Goal: Task Accomplishment & Management: Complete application form

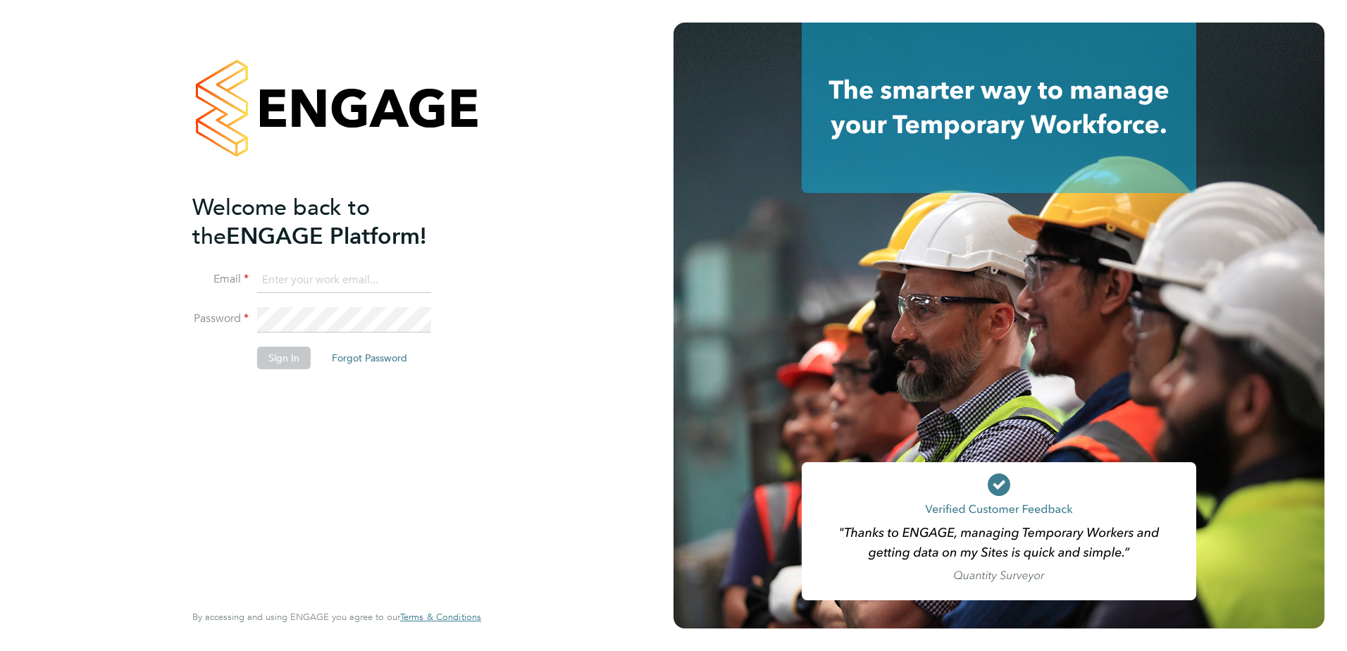
click at [321, 286] on input at bounding box center [344, 280] width 174 height 25
type input "Samantha.Bolshaw@vistry.co.uk"
click at [290, 369] on li "Sign In Forgot Password" at bounding box center [329, 365] width 275 height 37
click at [287, 361] on button "Sign In" at bounding box center [284, 358] width 54 height 23
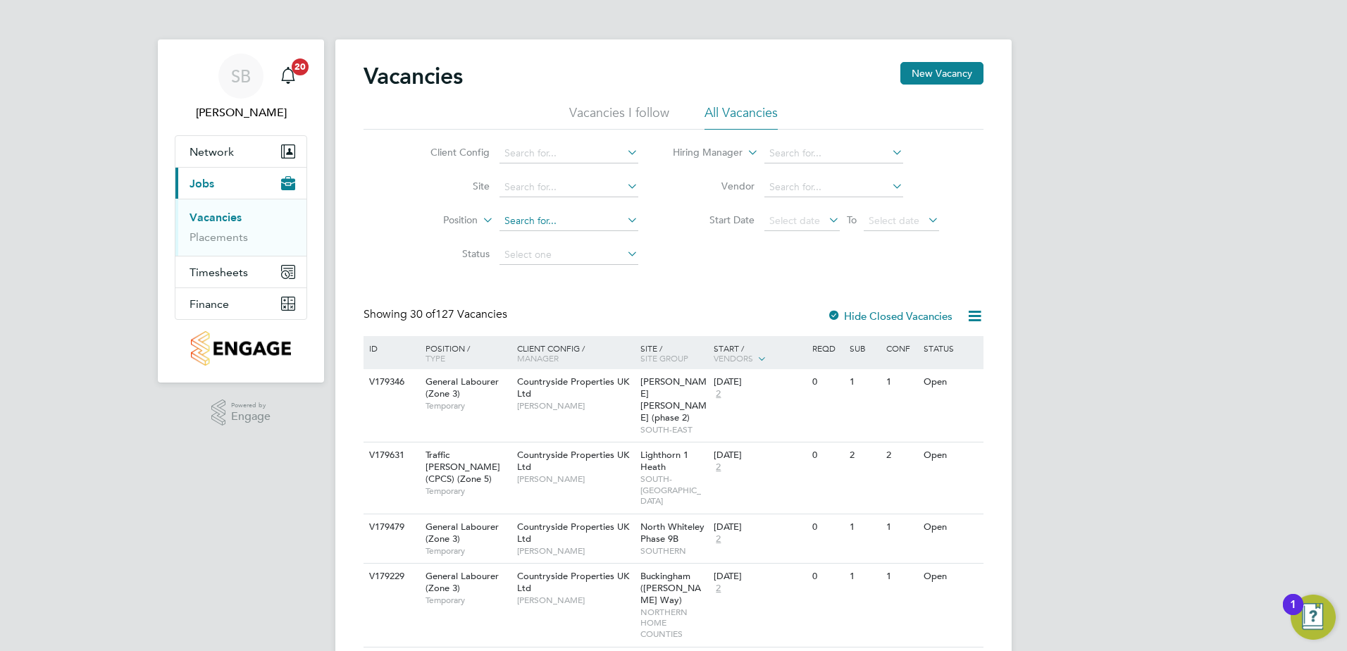
click at [530, 220] on input at bounding box center [568, 221] width 139 height 20
click at [533, 187] on input at bounding box center [568, 188] width 139 height 20
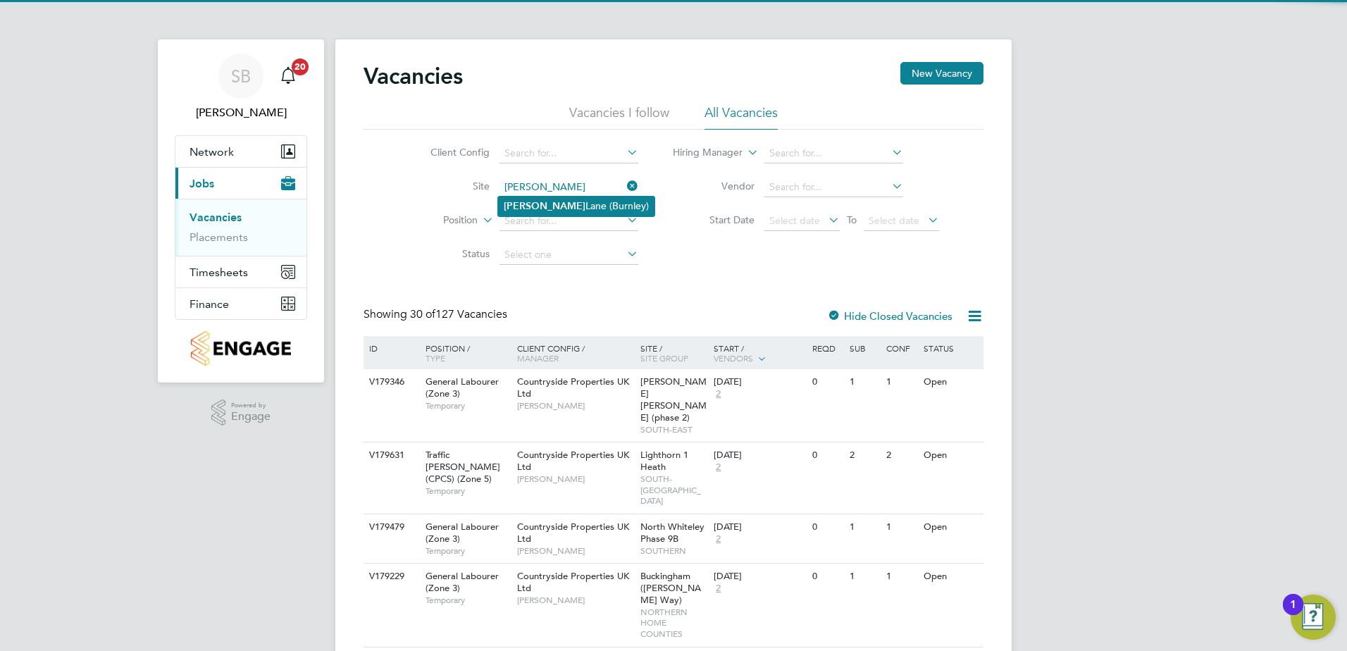
click at [537, 212] on li "Barden Lane (Burnley)" at bounding box center [576, 206] width 156 height 19
type input "Barden Lane (Burnley)"
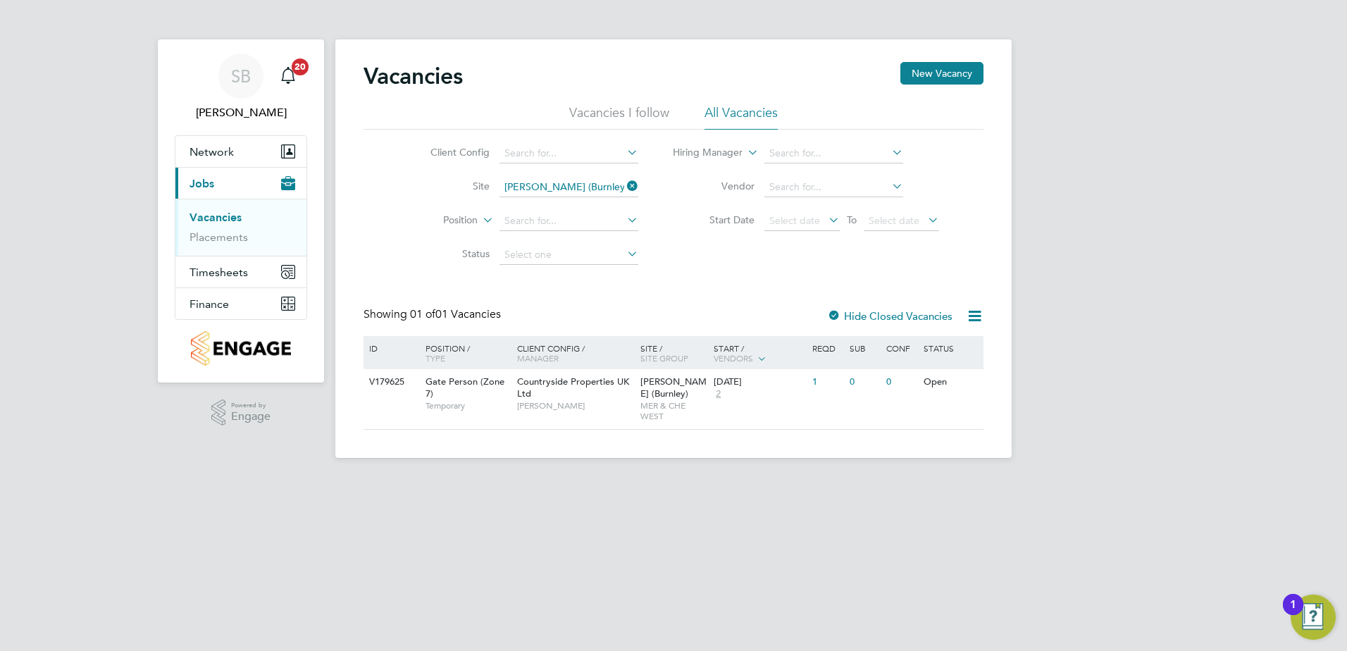
click at [624, 182] on icon at bounding box center [624, 186] width 0 height 20
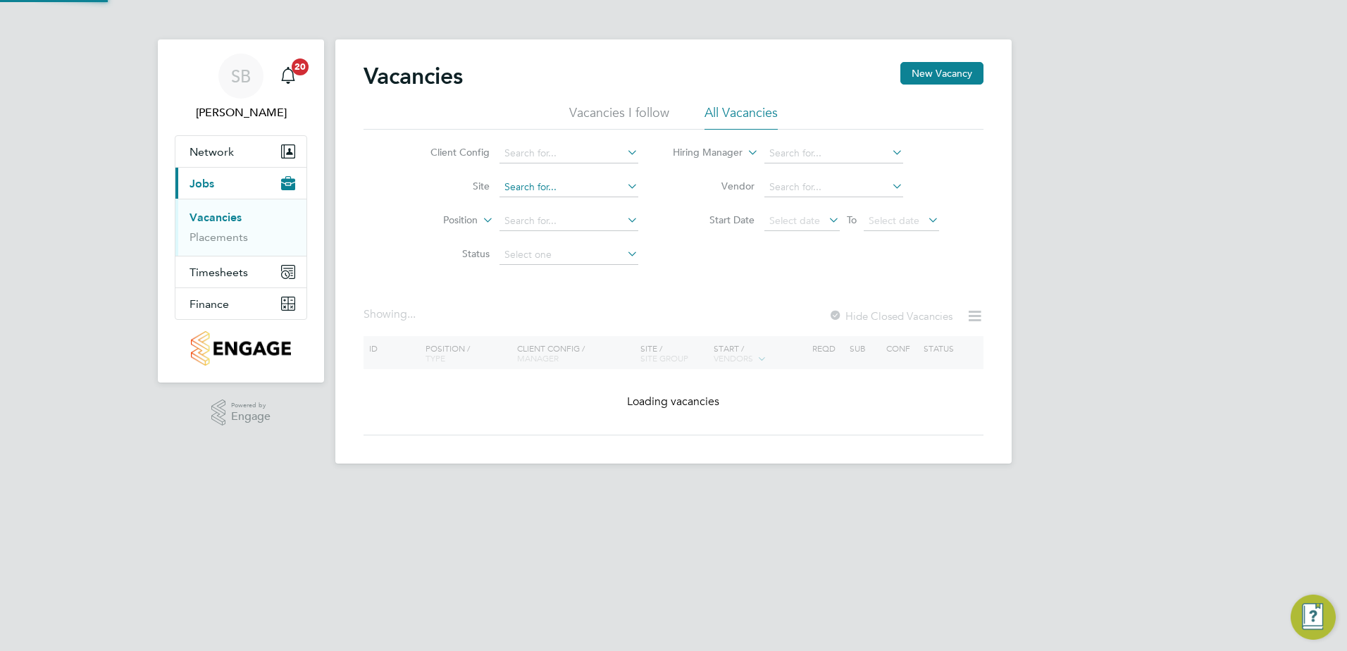
click at [550, 185] on input at bounding box center [568, 188] width 139 height 20
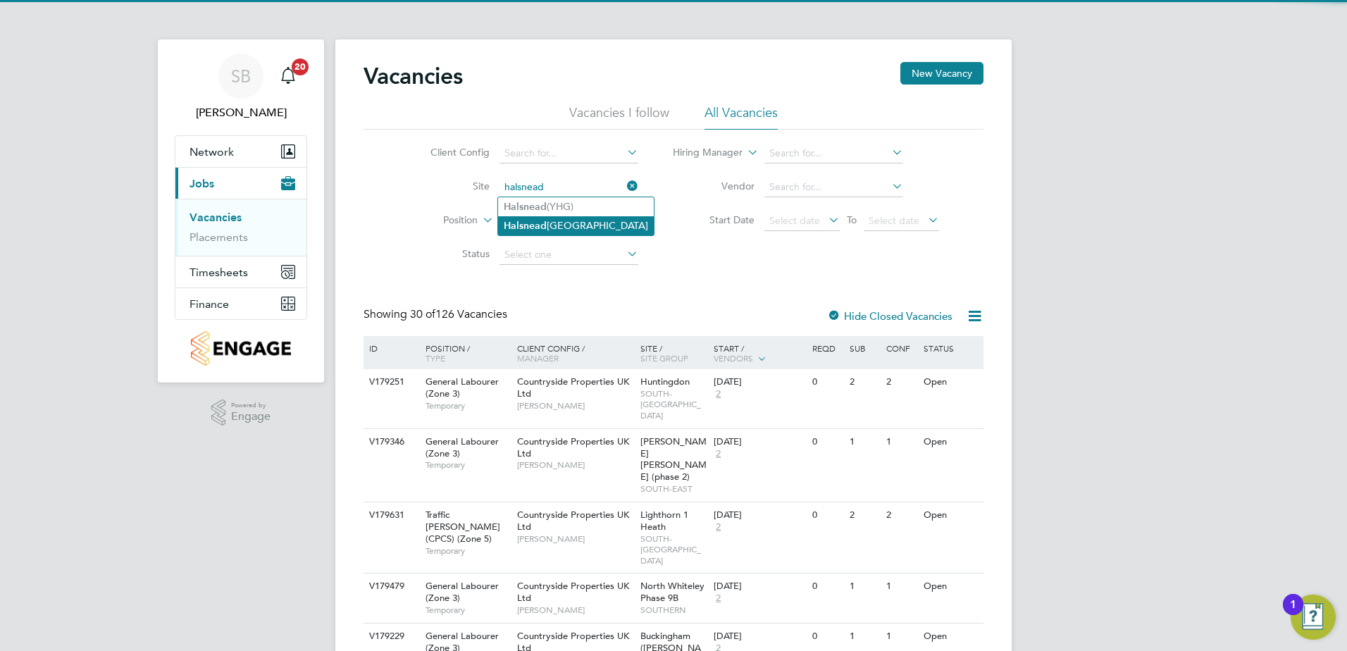
click at [550, 223] on li "Halsnead Garden Village" at bounding box center [576, 225] width 156 height 19
type input "[GEOGRAPHIC_DATA]"
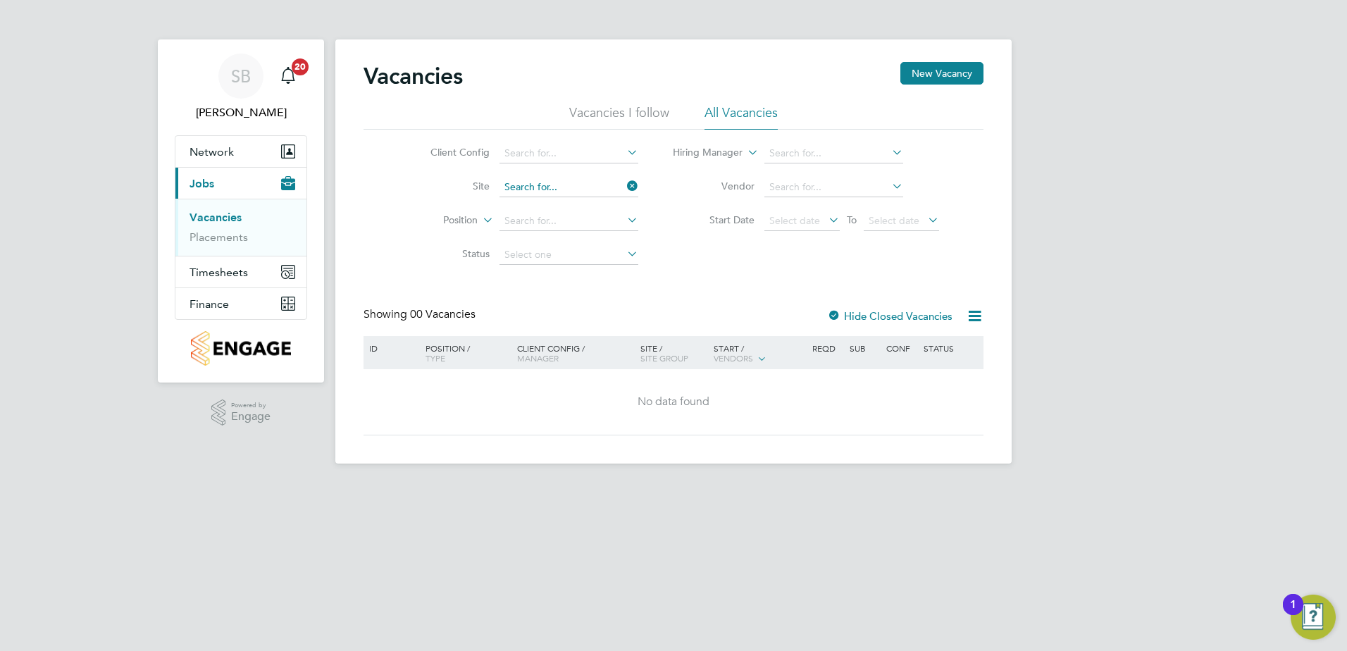
click at [595, 187] on input at bounding box center [568, 188] width 139 height 20
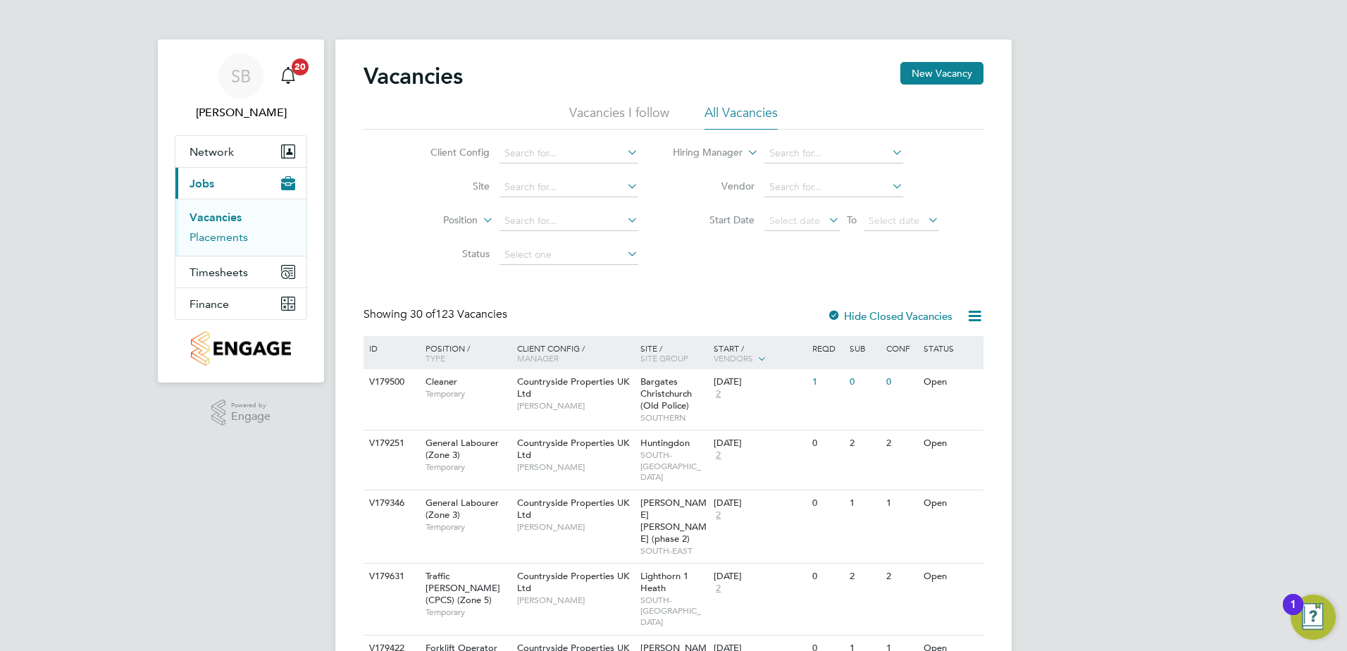
click at [205, 239] on link "Placements" at bounding box center [218, 236] width 58 height 13
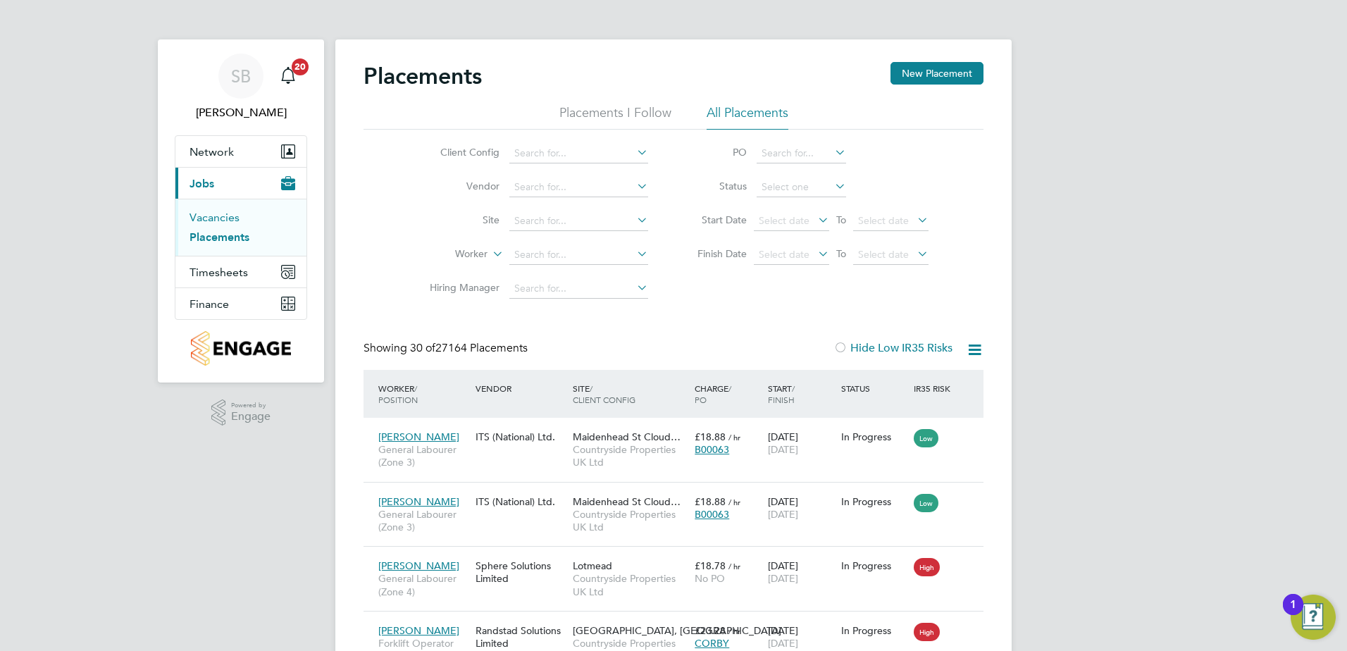
click at [216, 223] on link "Vacancies" at bounding box center [214, 217] width 50 height 13
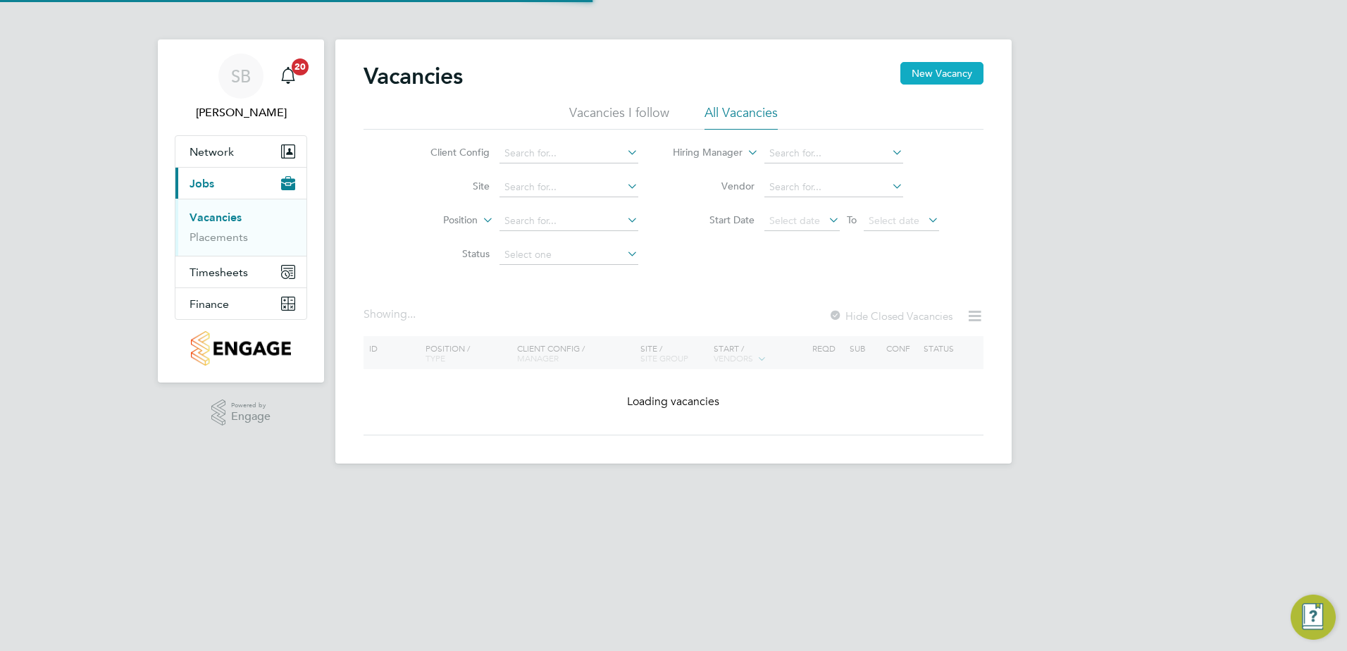
click at [943, 83] on button "New Vacancy" at bounding box center [941, 73] width 83 height 23
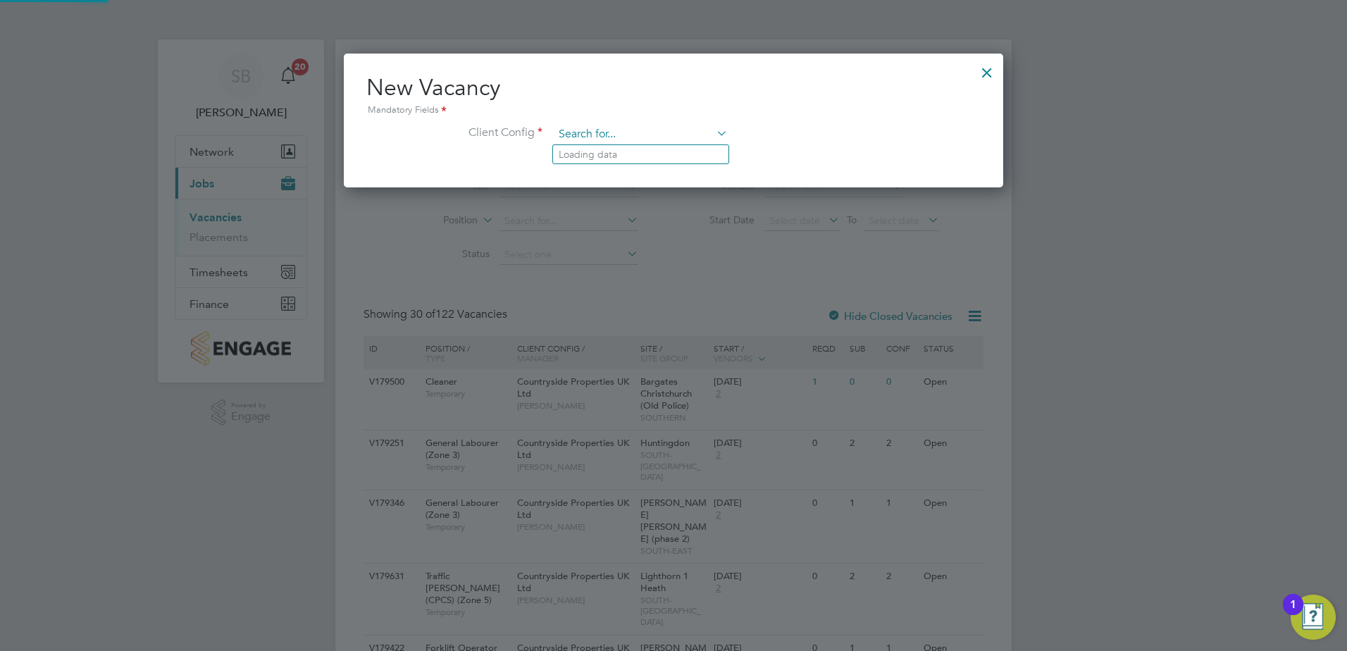
click at [594, 130] on input at bounding box center [641, 134] width 174 height 21
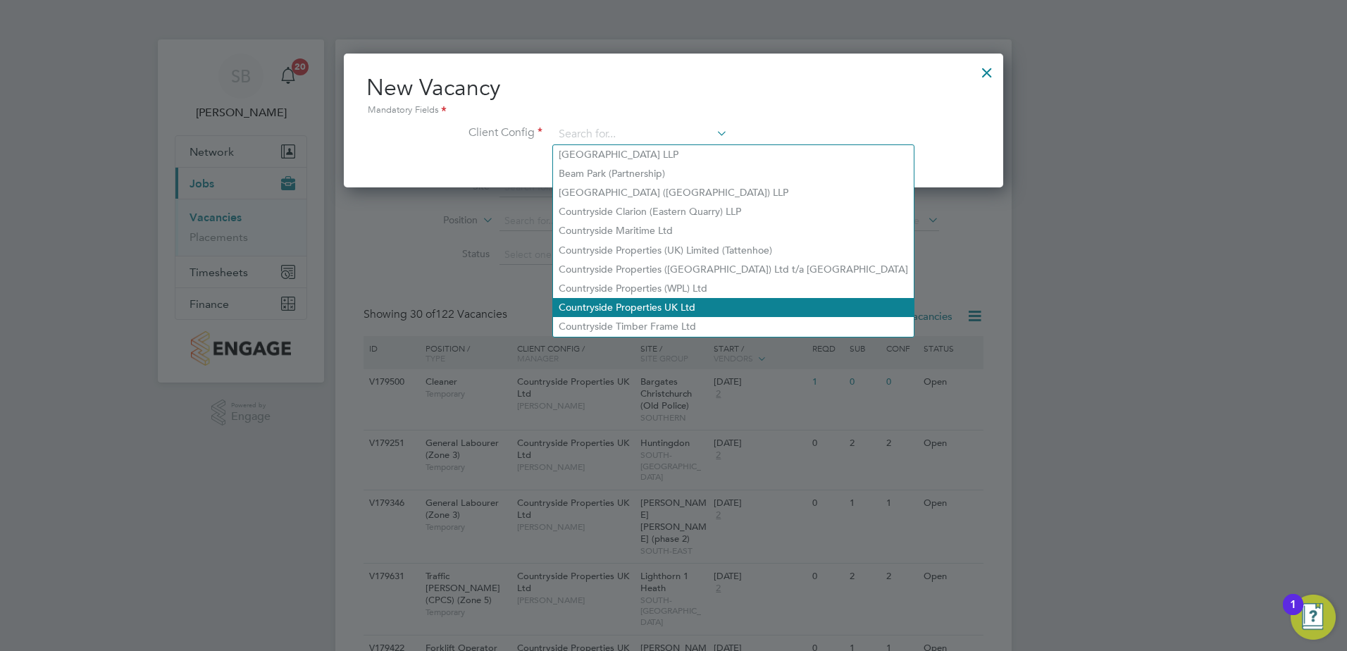
click at [599, 301] on li "Countryside Properties UK Ltd" at bounding box center [733, 307] width 361 height 19
type input "Countryside Properties UK Ltd"
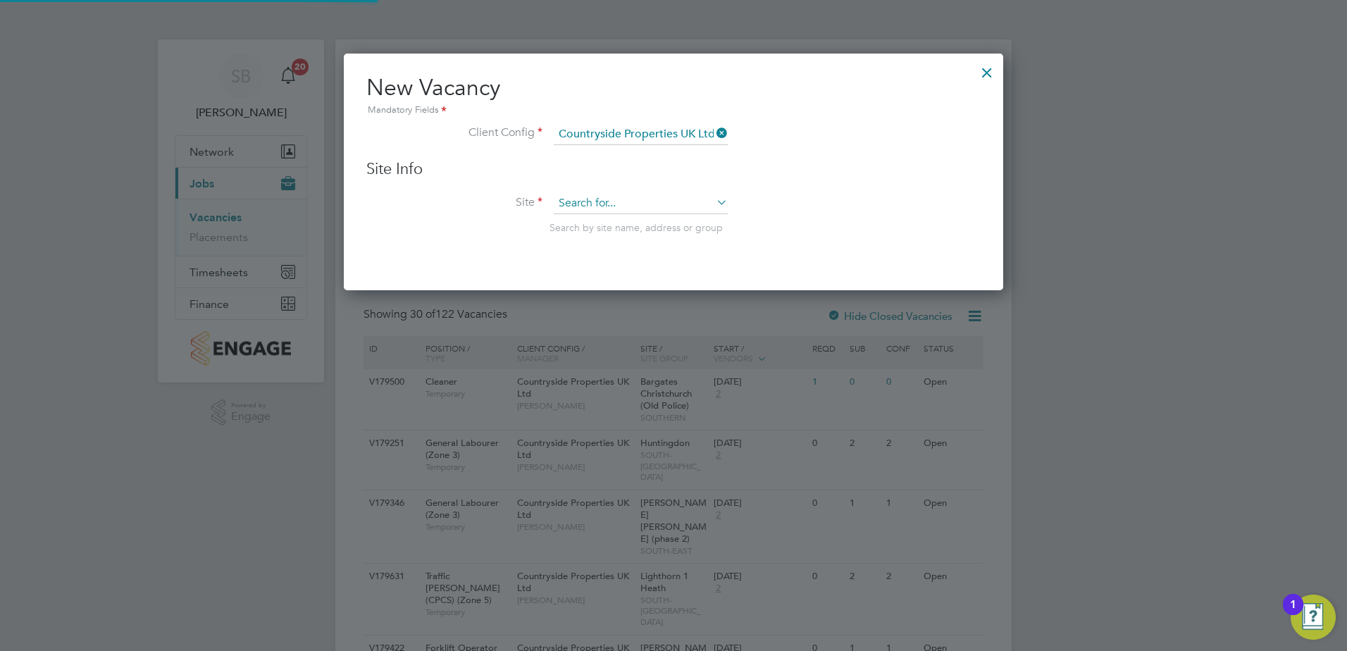
click at [604, 206] on input at bounding box center [641, 203] width 174 height 21
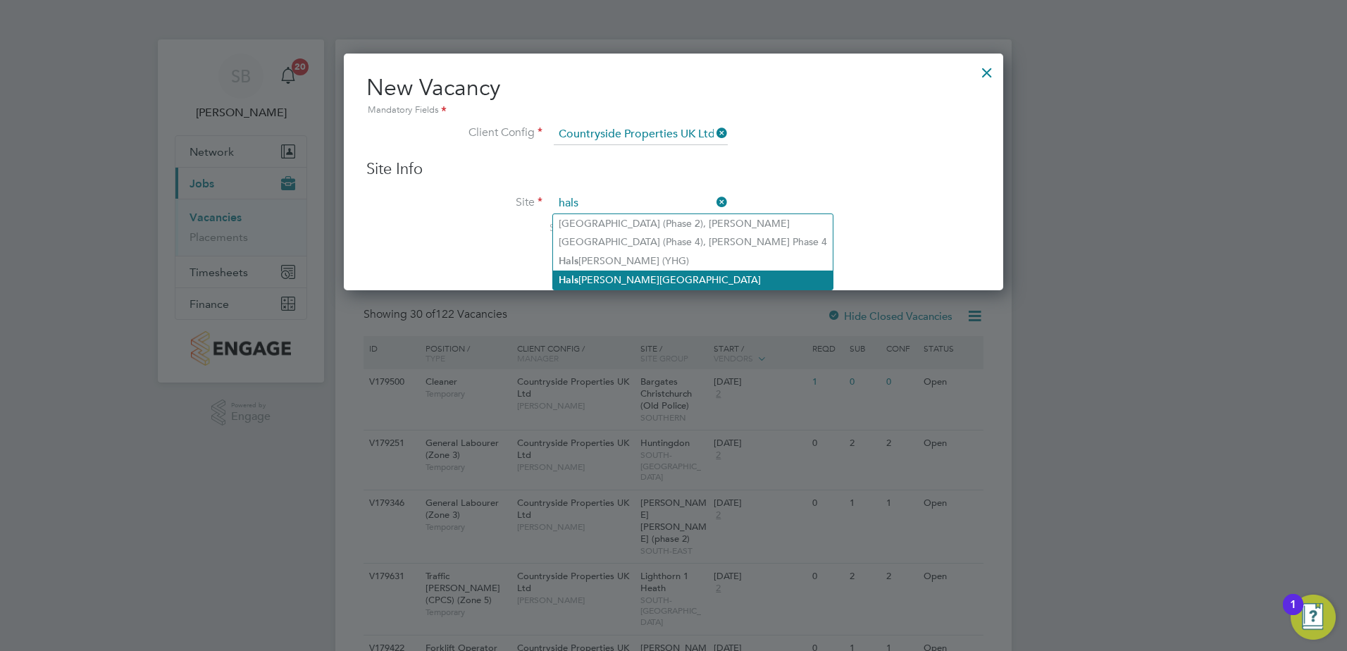
click at [601, 282] on li "Hals nead Garden Village" at bounding box center [693, 280] width 280 height 19
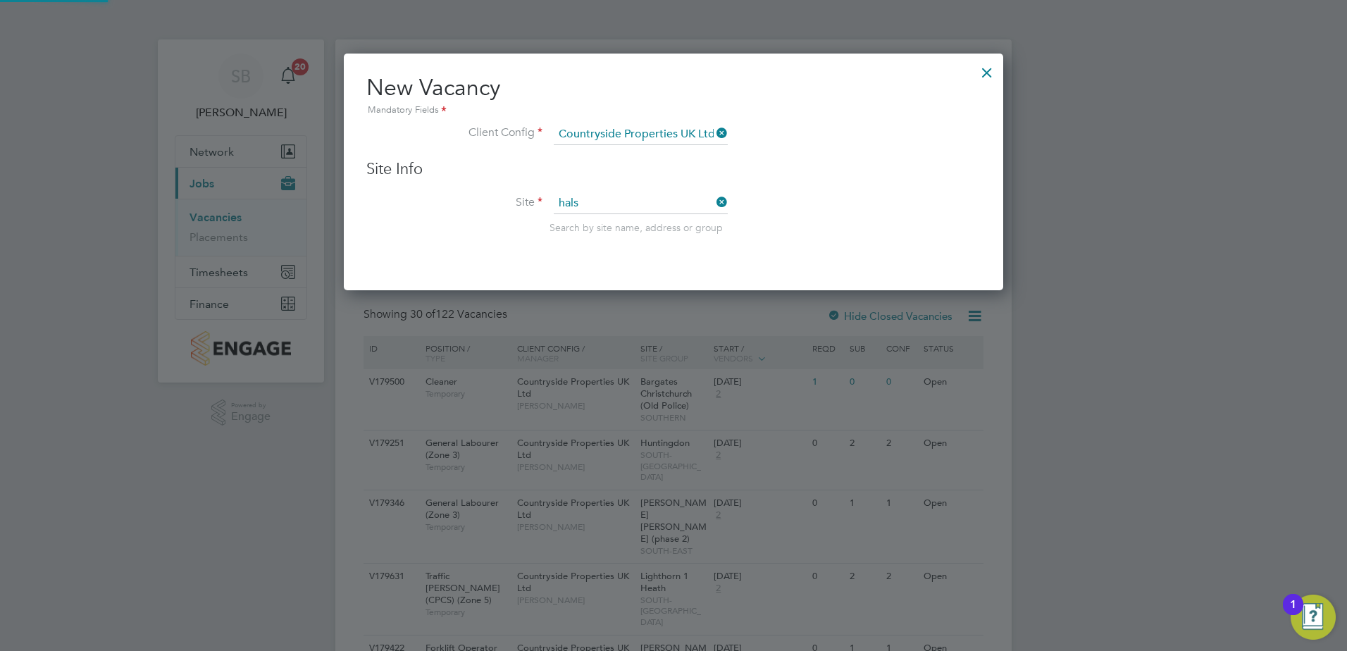
type input "[GEOGRAPHIC_DATA]"
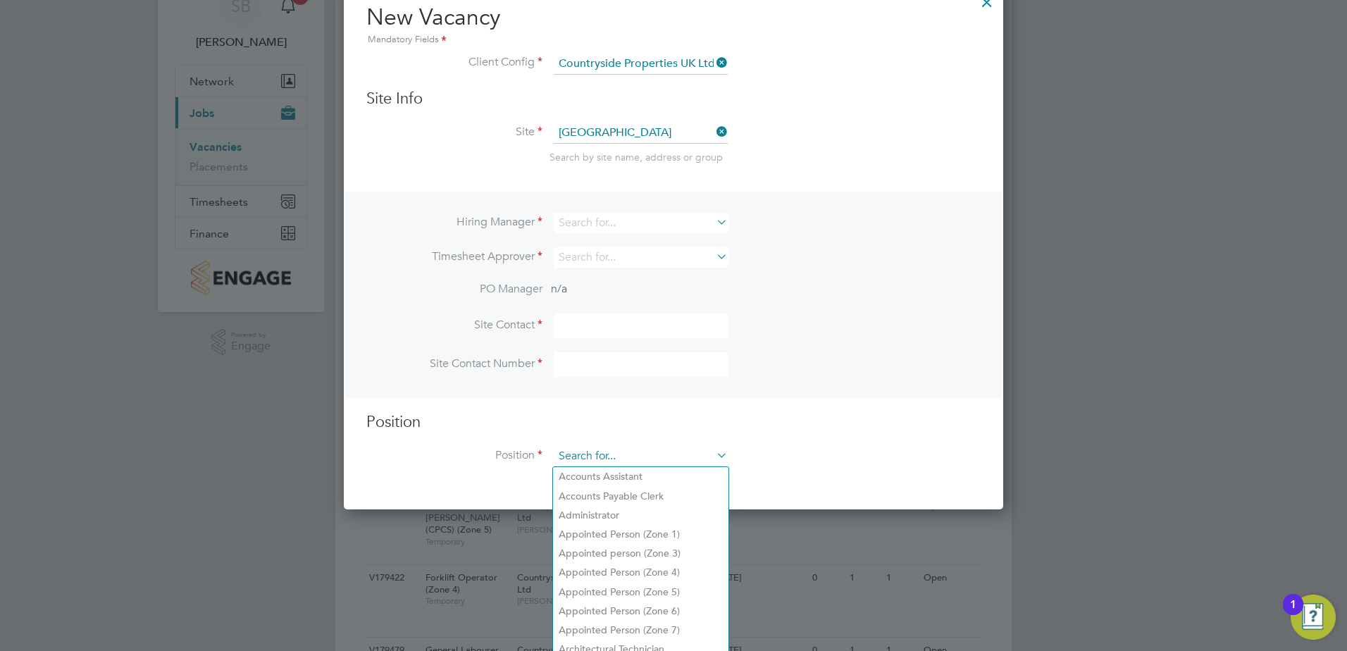
click at [578, 450] on input at bounding box center [641, 456] width 174 height 21
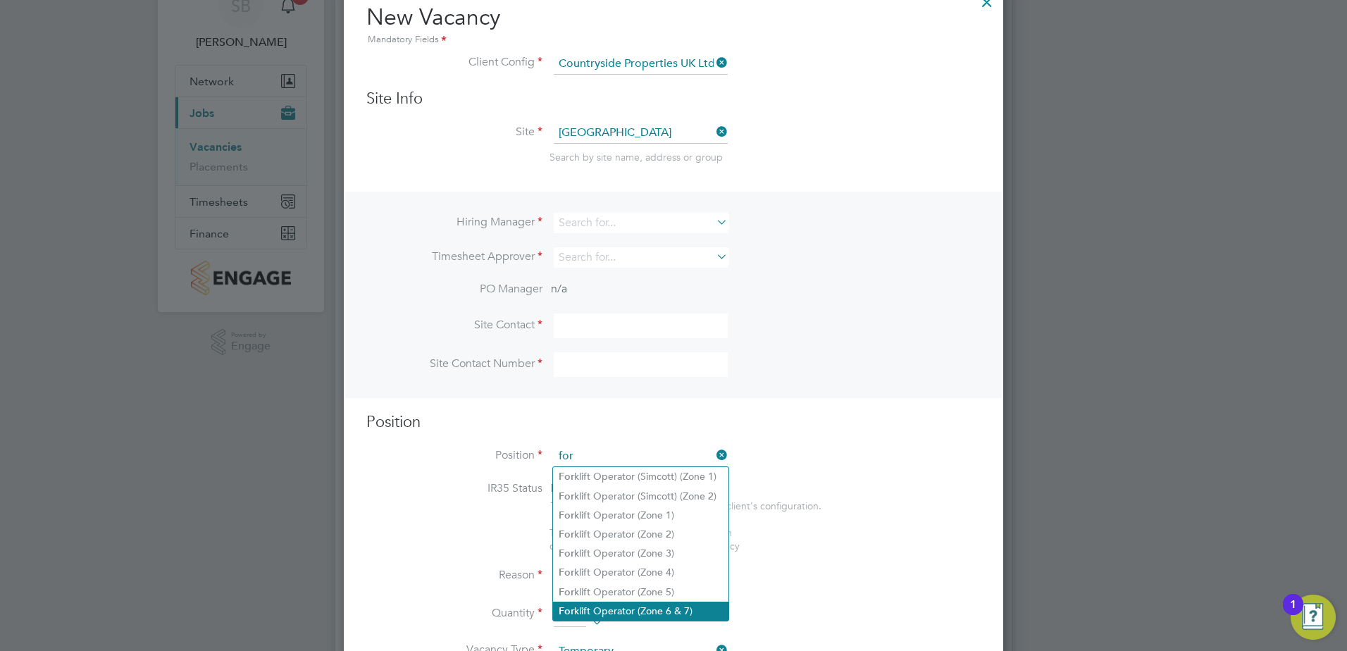
click at [649, 607] on li "For klift Operator (Zone 6 & 7)" at bounding box center [640, 611] width 175 height 19
type input "Forklift Operator (Zone 6 & 7)"
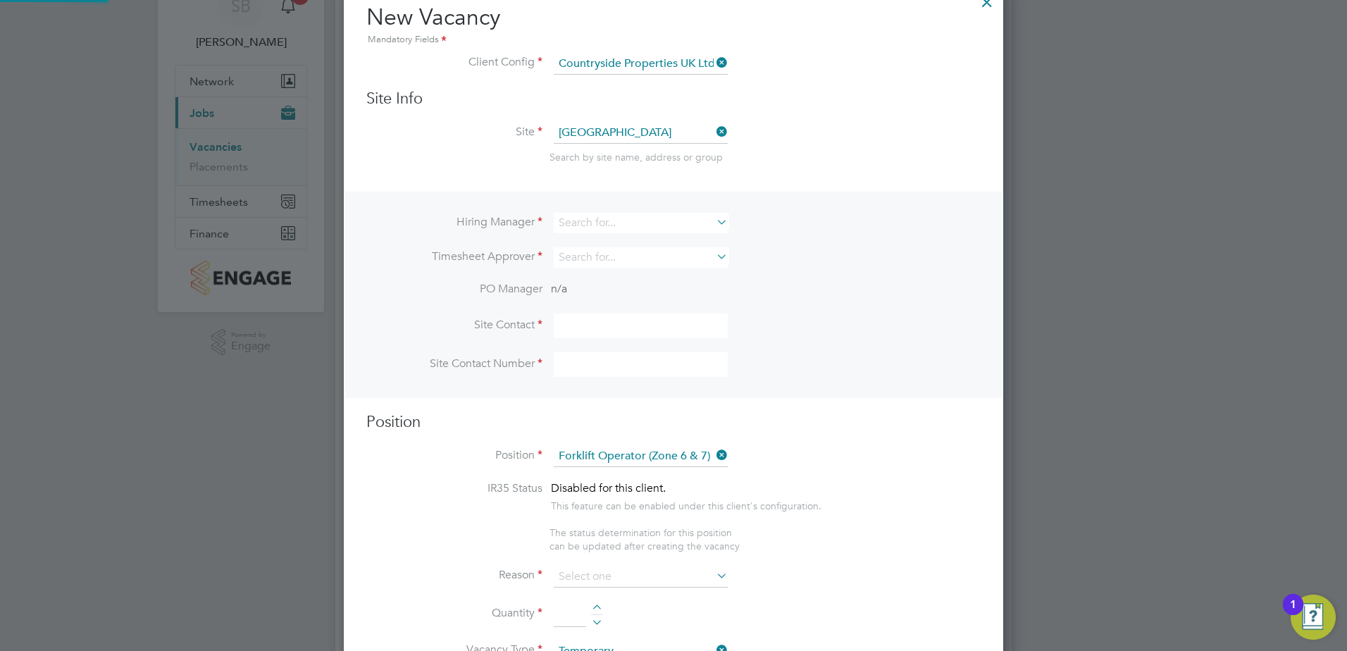
type textarea "- Operate construction machinery - Delivering large quantities of materials to …"
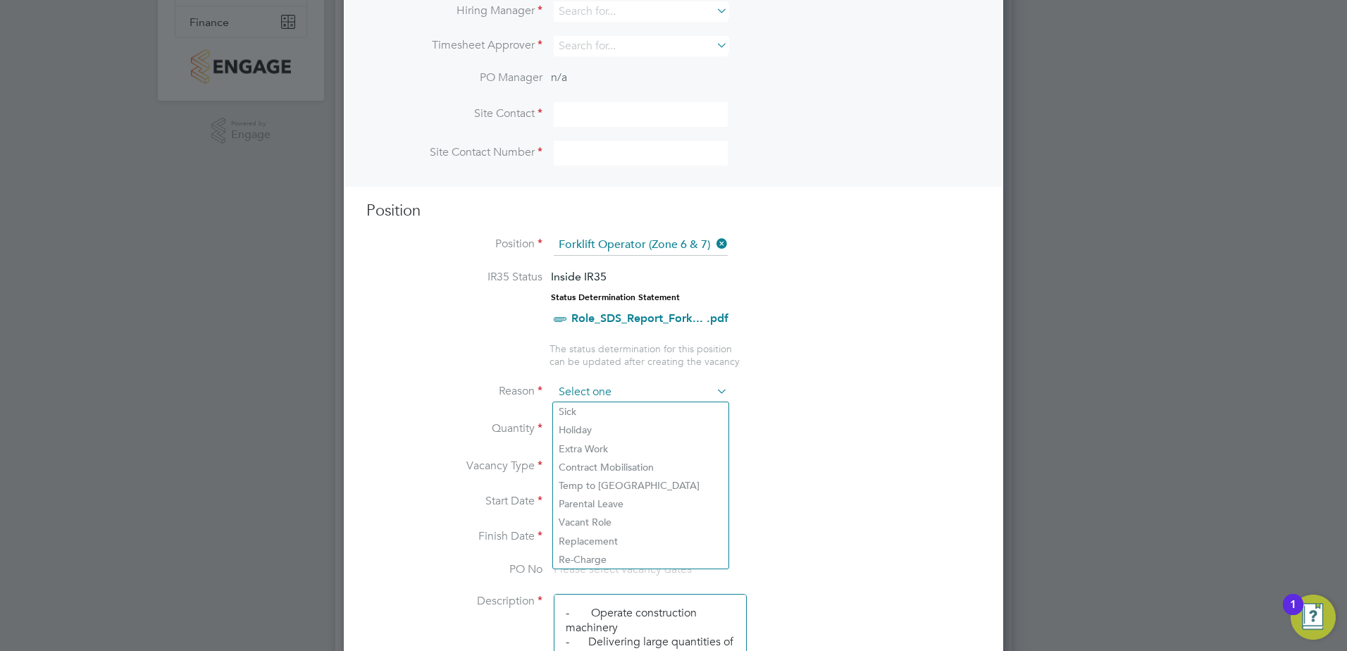
click at [598, 401] on input at bounding box center [641, 392] width 174 height 21
click at [596, 435] on li "Holiday" at bounding box center [640, 430] width 175 height 18
type input "Holiday"
click at [597, 420] on div at bounding box center [597, 425] width 12 height 10
type input "1"
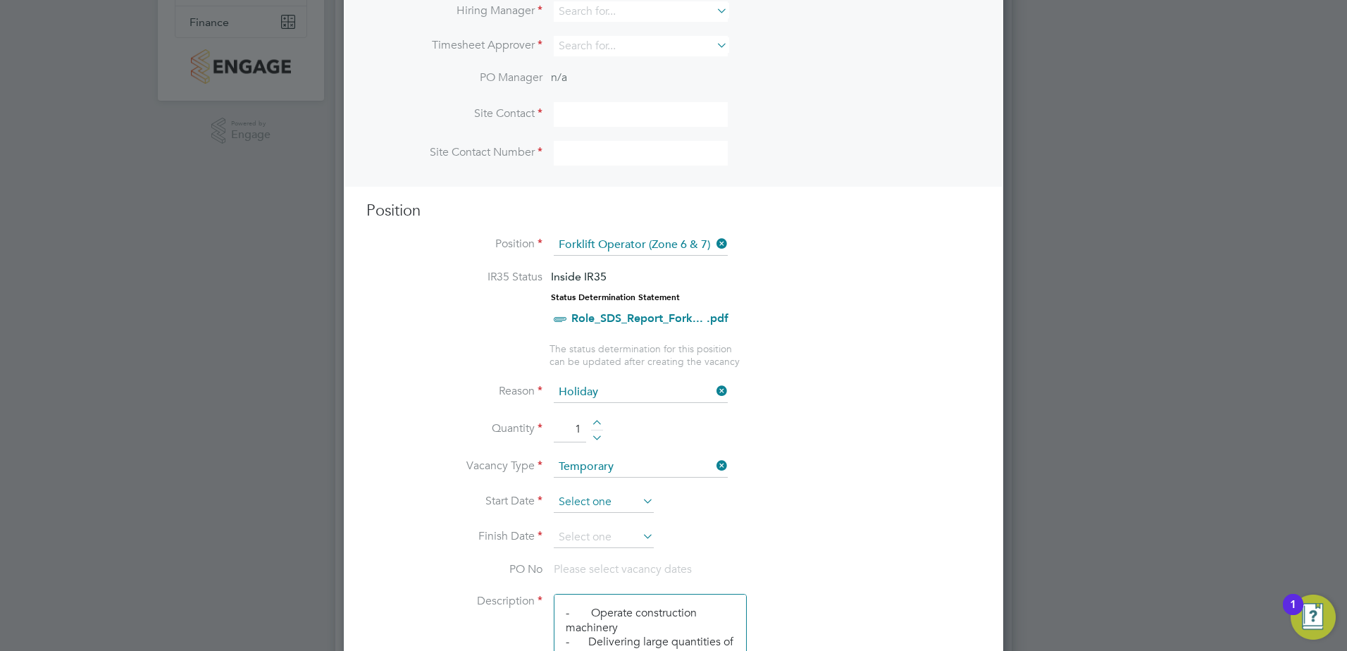
click at [592, 505] on input at bounding box center [604, 502] width 100 height 21
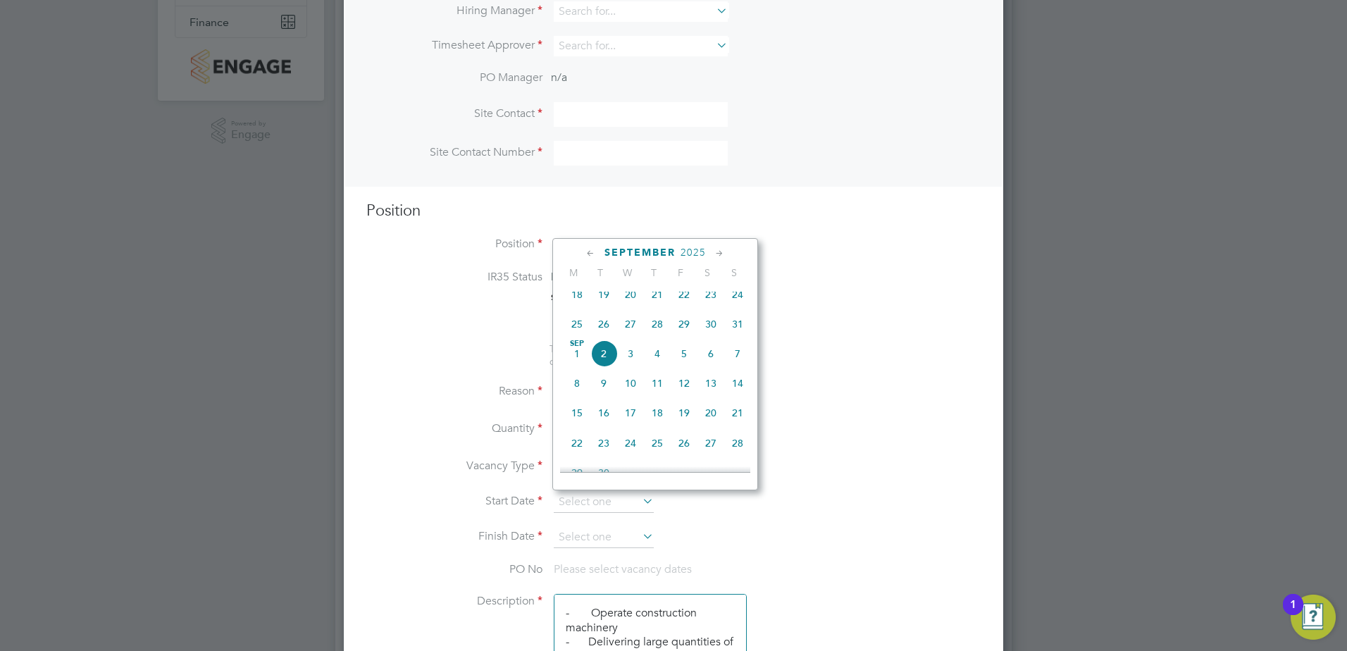
click at [604, 367] on span "2" at bounding box center [603, 353] width 27 height 27
type input "02 Sep 2025"
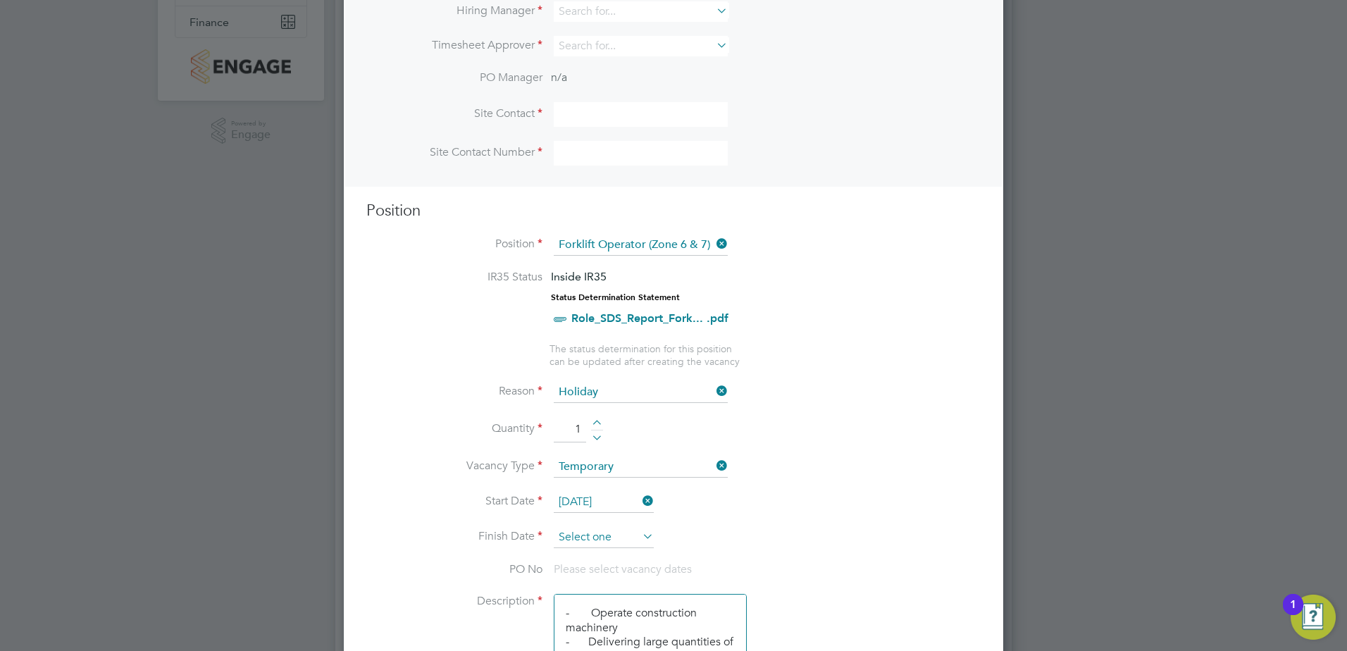
click at [602, 538] on input at bounding box center [604, 537] width 100 height 21
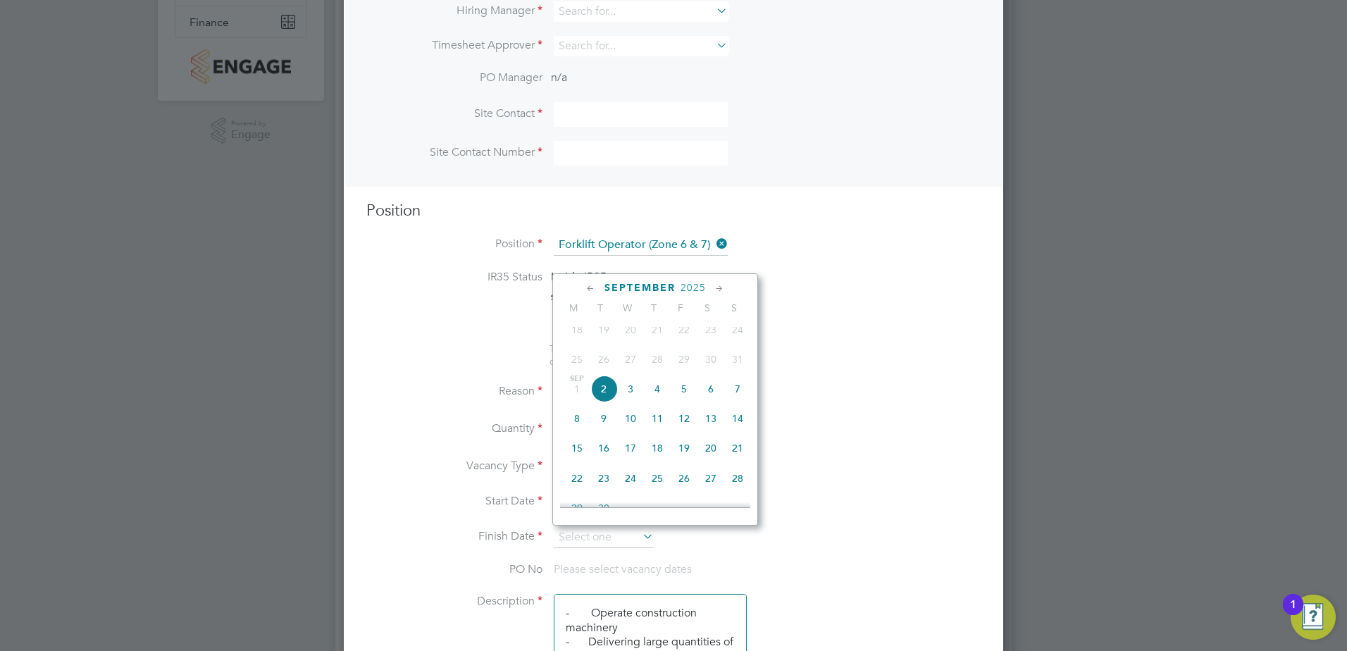
click at [685, 426] on span "12" at bounding box center [684, 418] width 27 height 27
type input "12 Sep 2025"
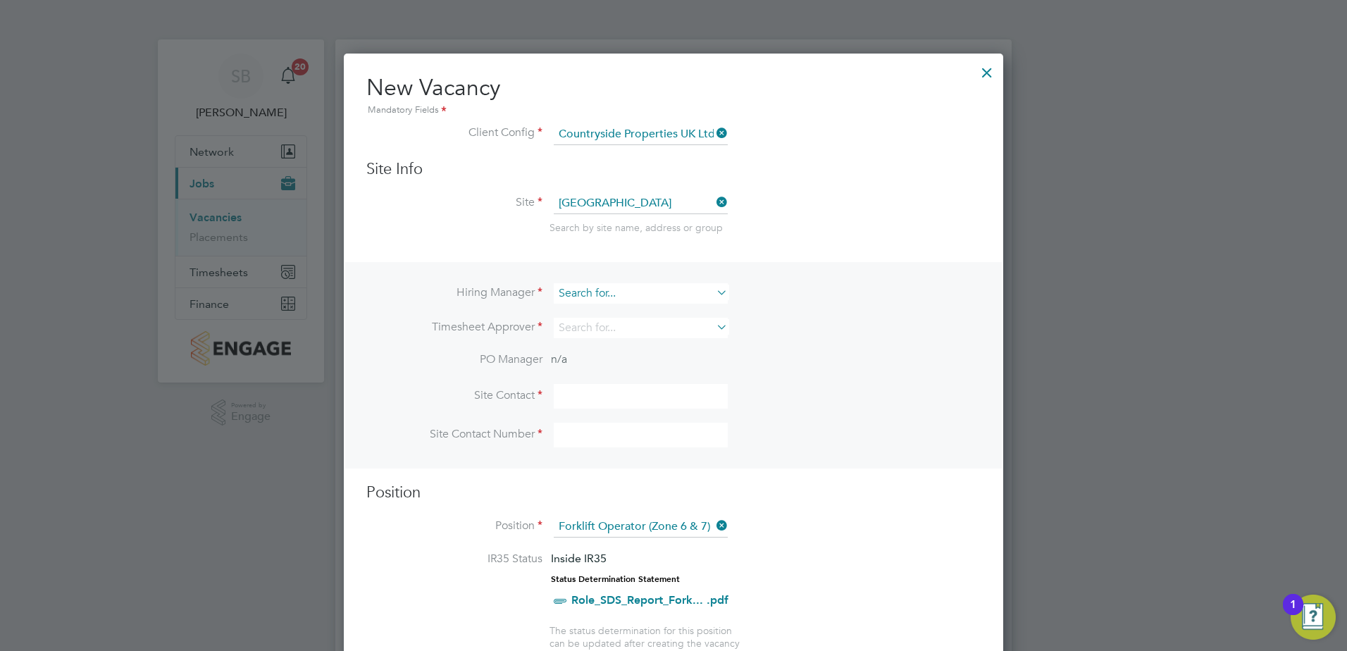
click at [569, 299] on input at bounding box center [641, 293] width 174 height 20
type input "n"
click at [592, 309] on b "Mc" at bounding box center [586, 313] width 14 height 12
type input "[PERSON_NAME]"
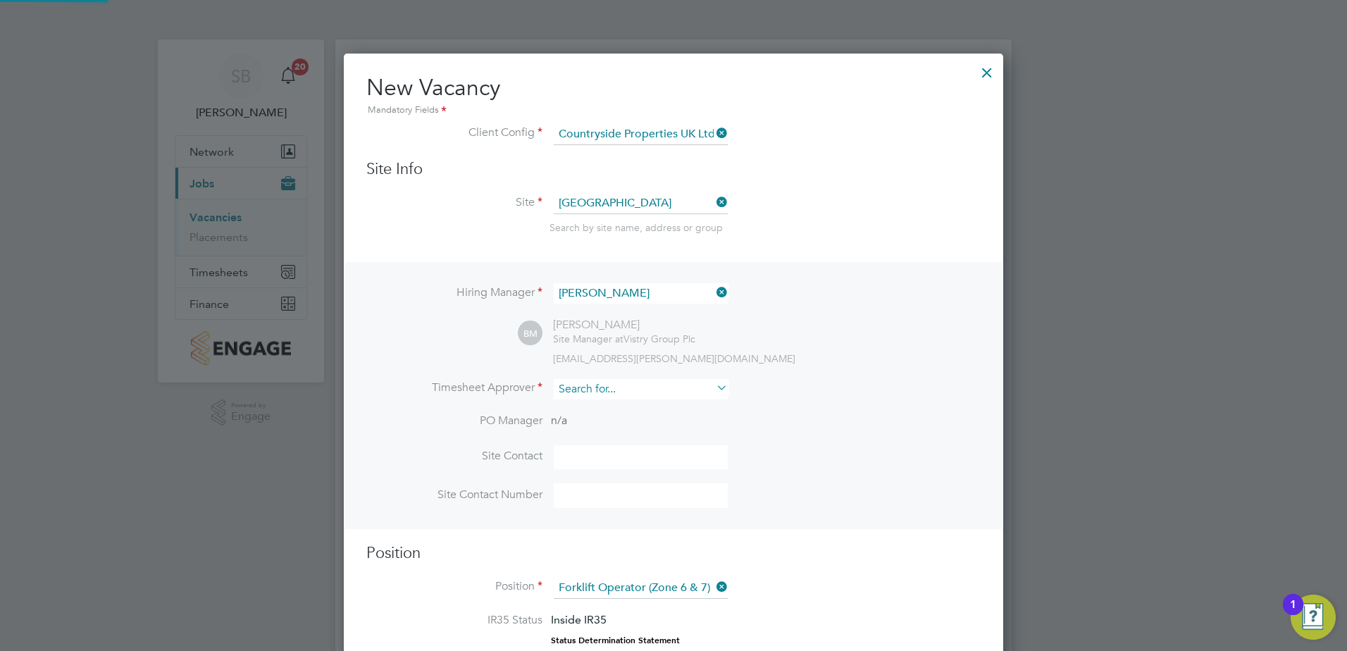
click at [585, 390] on input at bounding box center [641, 389] width 174 height 20
click at [588, 406] on b "Mc" at bounding box center [586, 410] width 14 height 12
type input "[PERSON_NAME]"
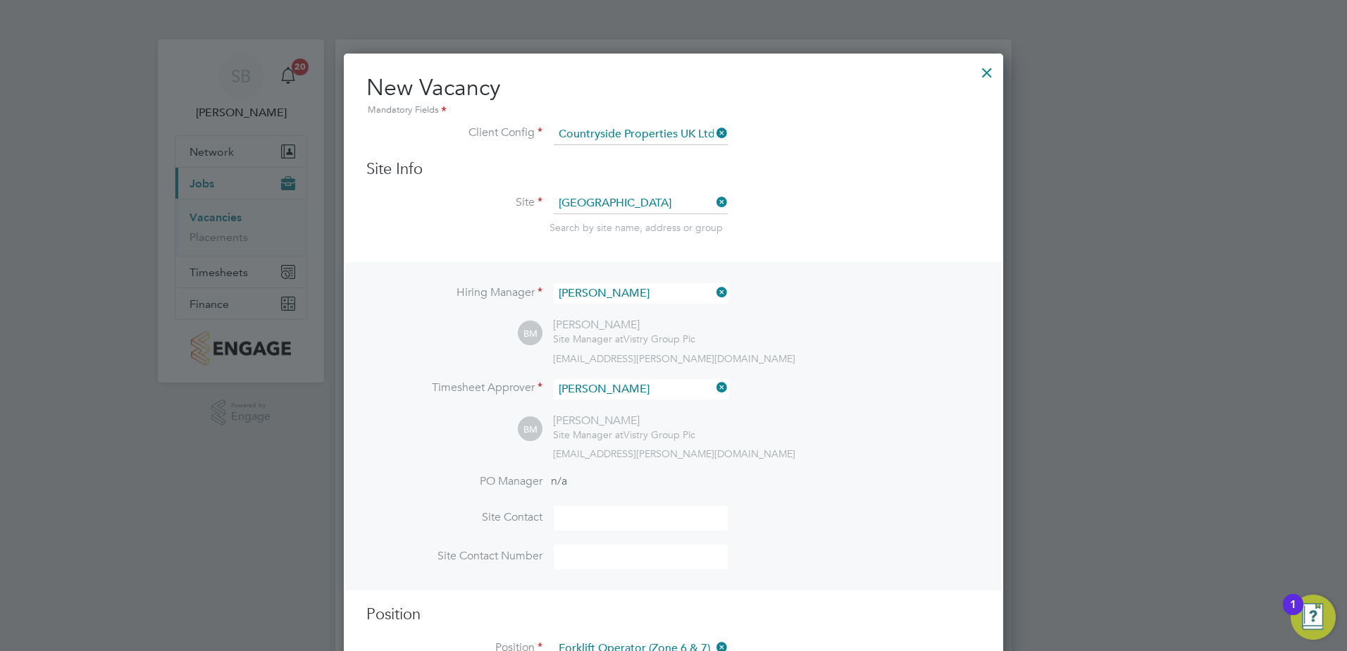
click at [448, 337] on div "Hiring Manager Ben McQuillan BM Ben McQuillan Site Manager at Vistry Group Plc …" at bounding box center [673, 426] width 657 height 328
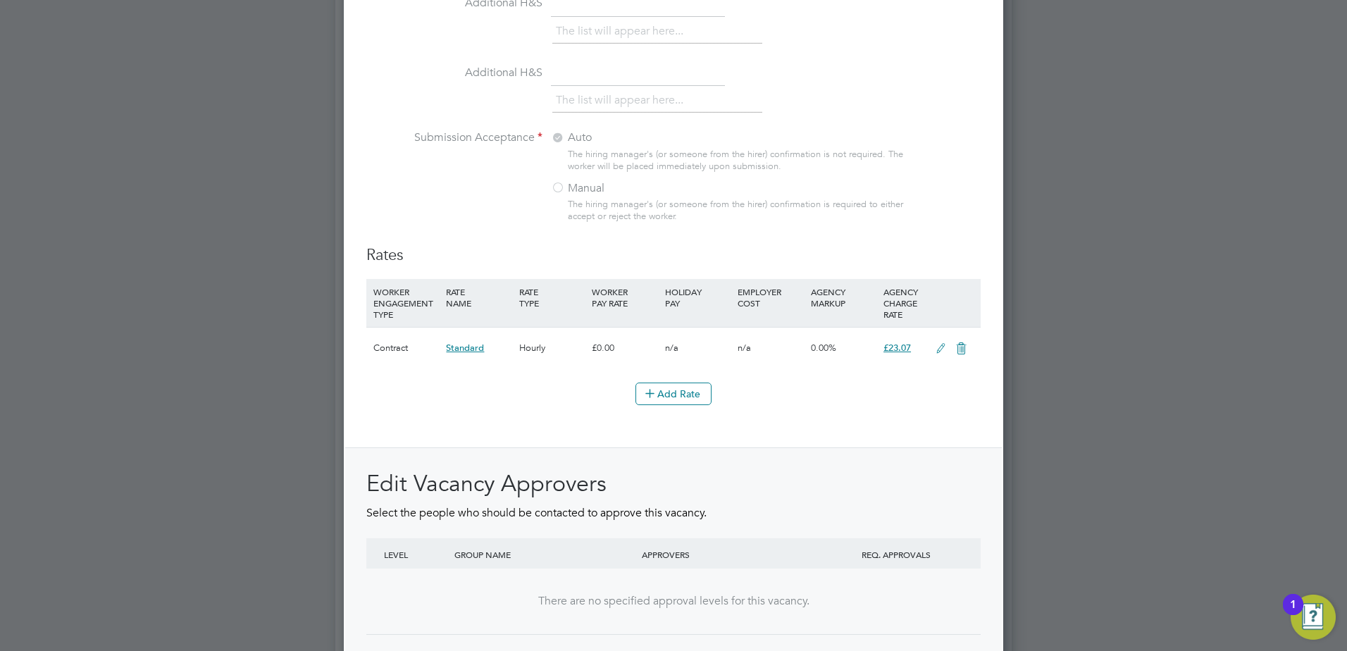
scroll to position [1550, 0]
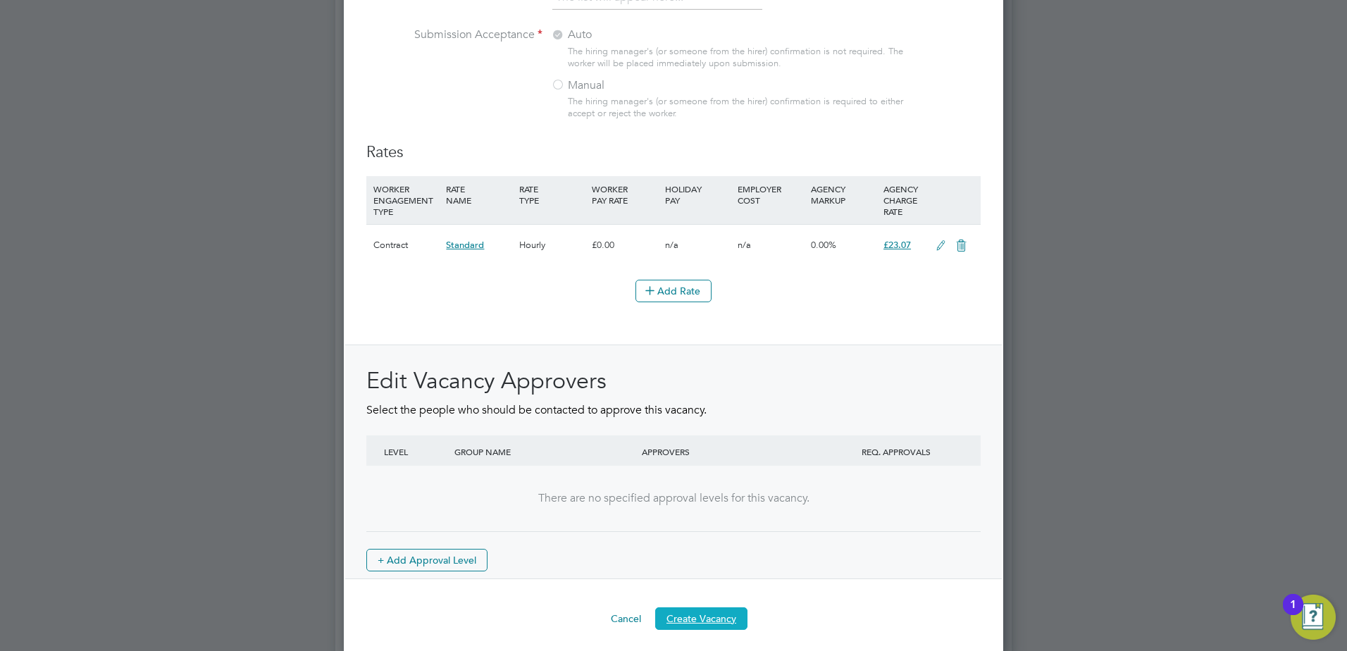
click at [697, 621] on button "Create Vacancy" at bounding box center [701, 618] width 92 height 23
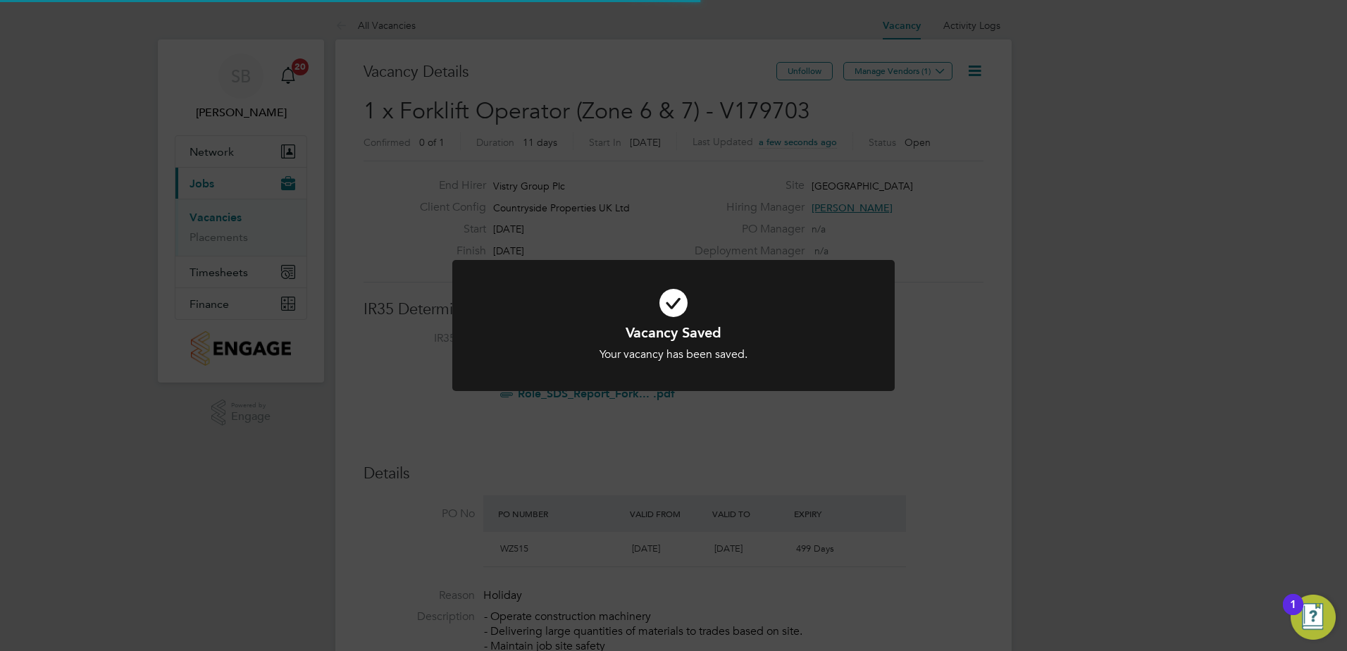
click at [769, 452] on div "Vacancy Saved Your vacancy has been saved. Cancel Okay" at bounding box center [673, 325] width 1347 height 651
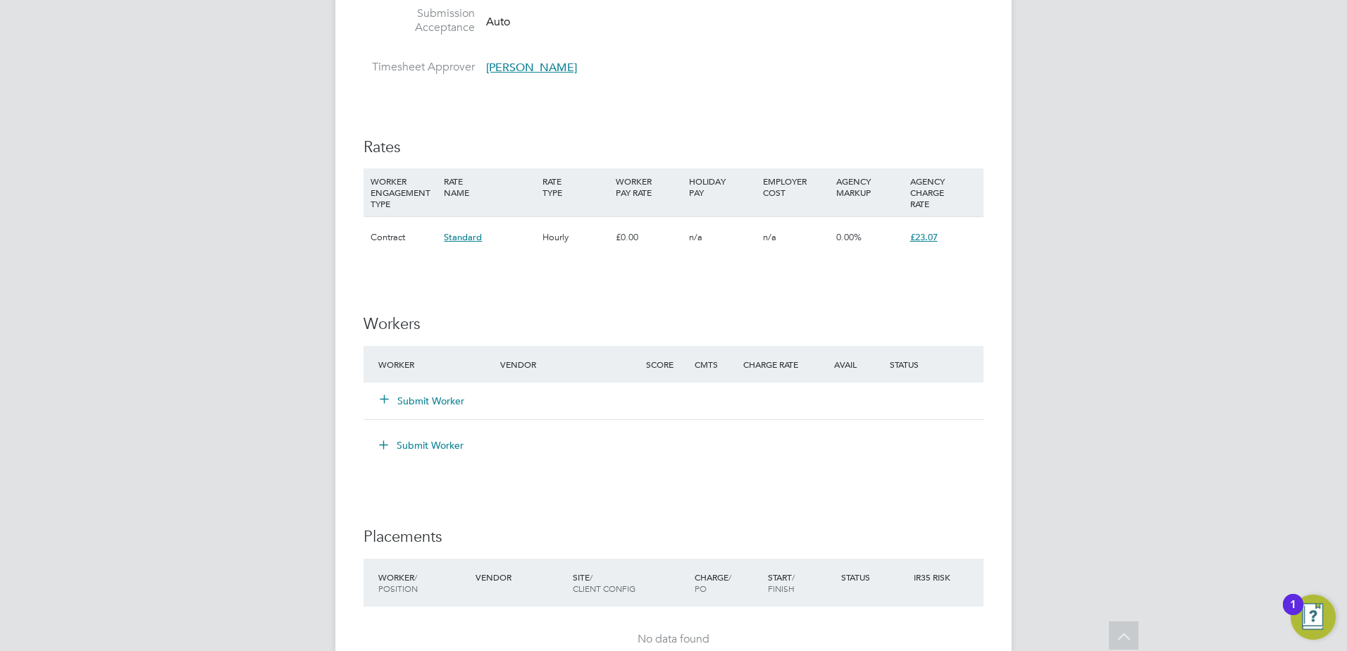
scroll to position [1241, 0]
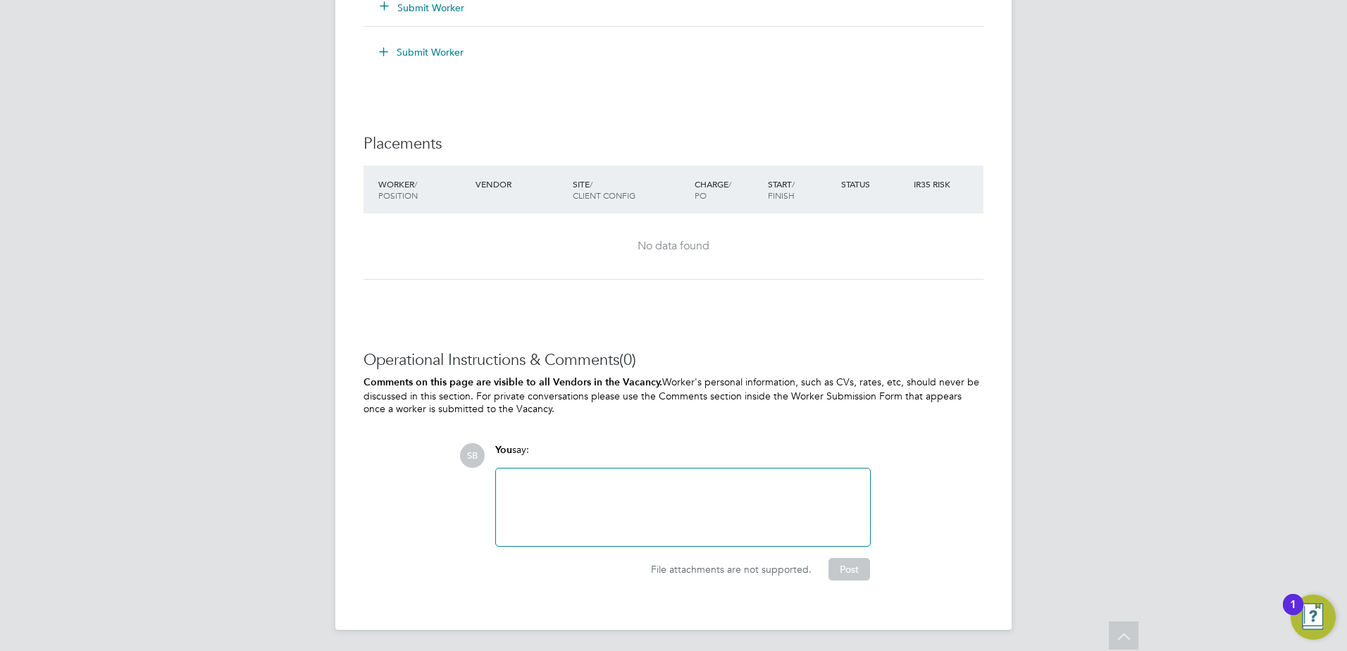
click at [567, 486] on div at bounding box center [682, 507] width 357 height 61
click at [847, 569] on button "Post" at bounding box center [849, 569] width 42 height 23
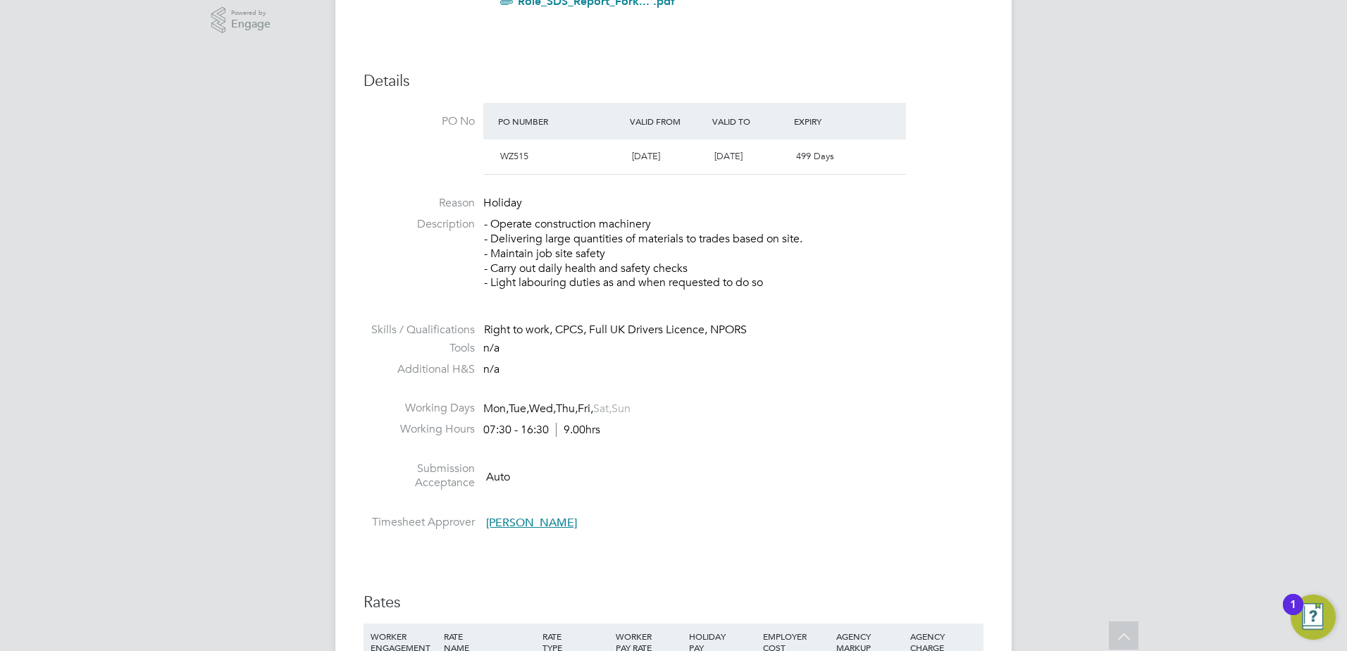
scroll to position [0, 0]
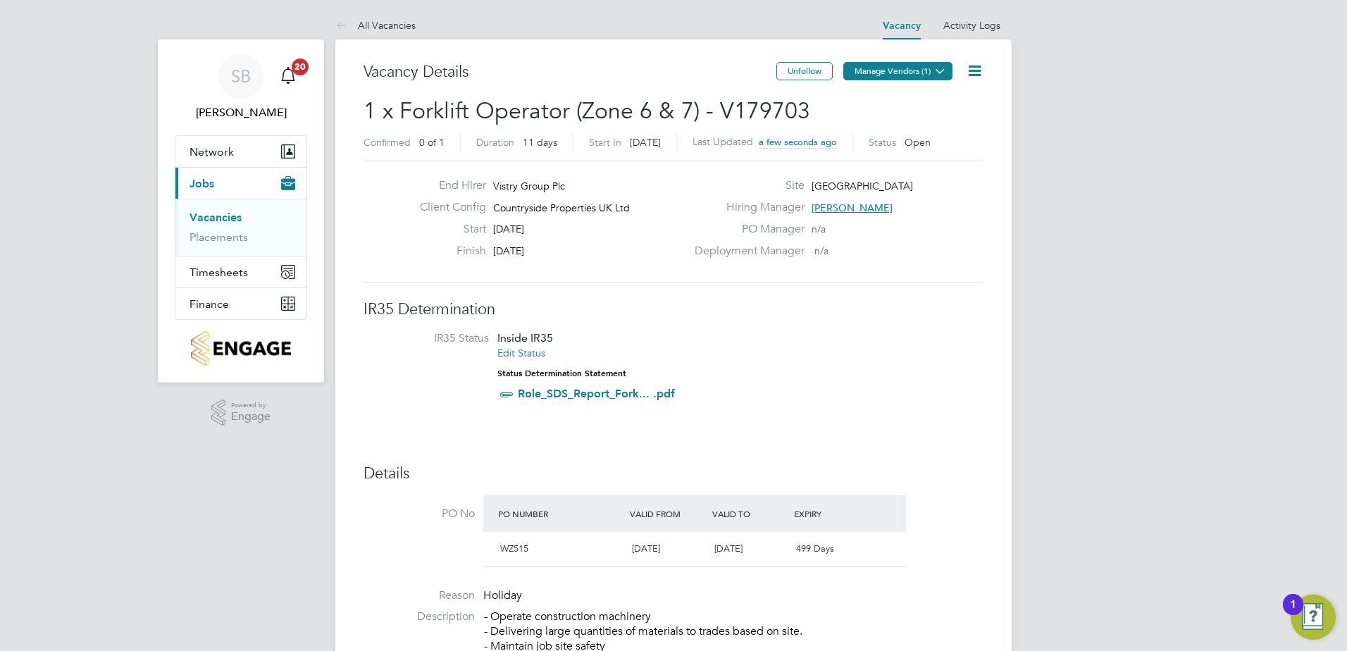
click at [913, 63] on button "Manage Vendors (1)" at bounding box center [897, 71] width 109 height 18
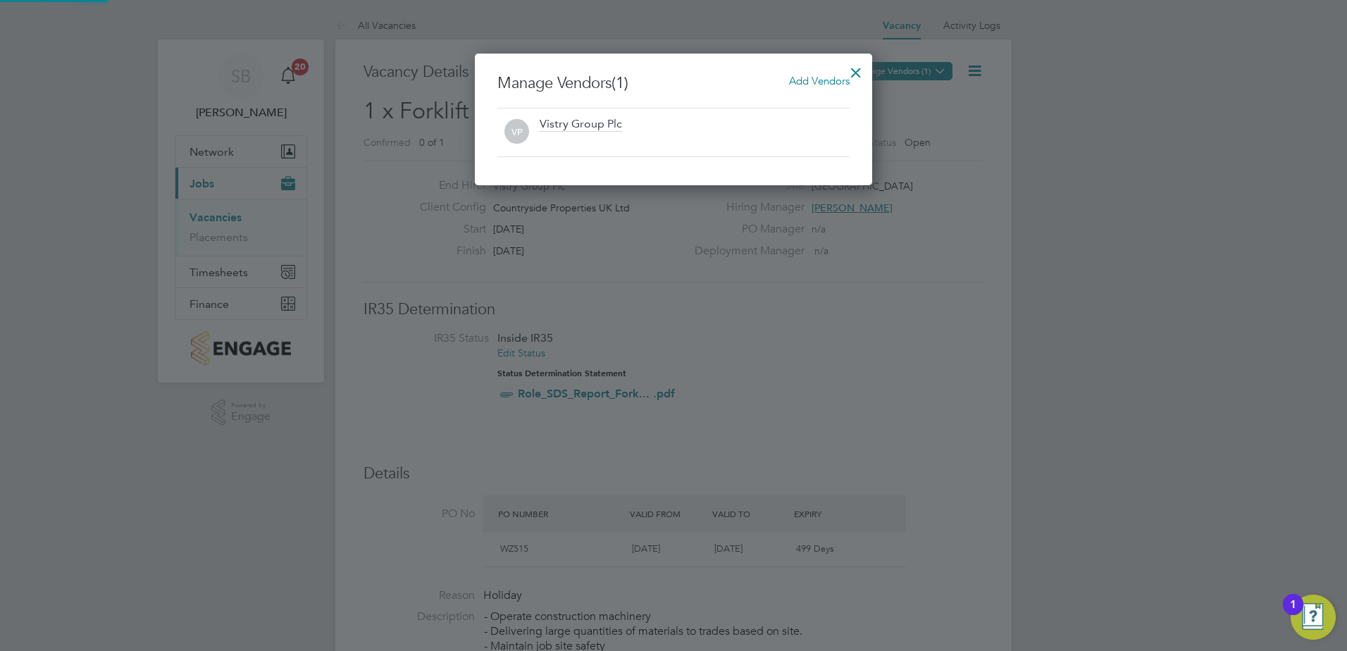
scroll to position [132, 398]
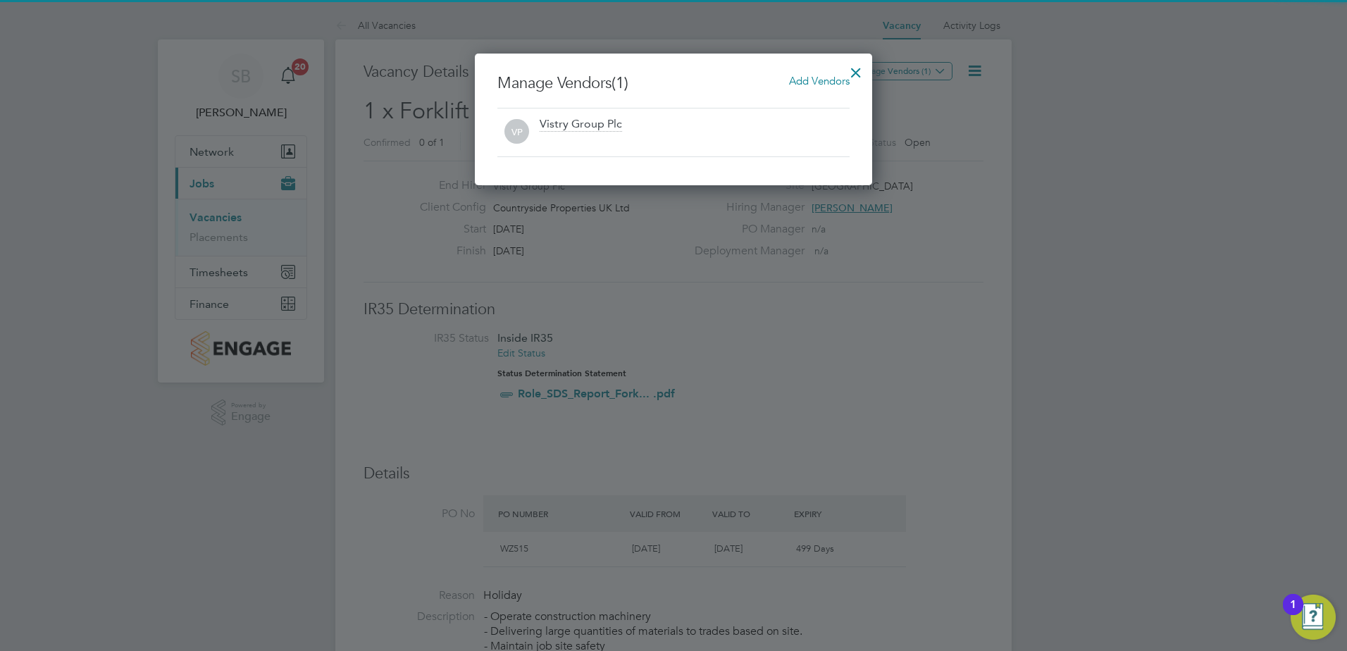
click at [795, 81] on span "Add Vendors" at bounding box center [819, 80] width 61 height 13
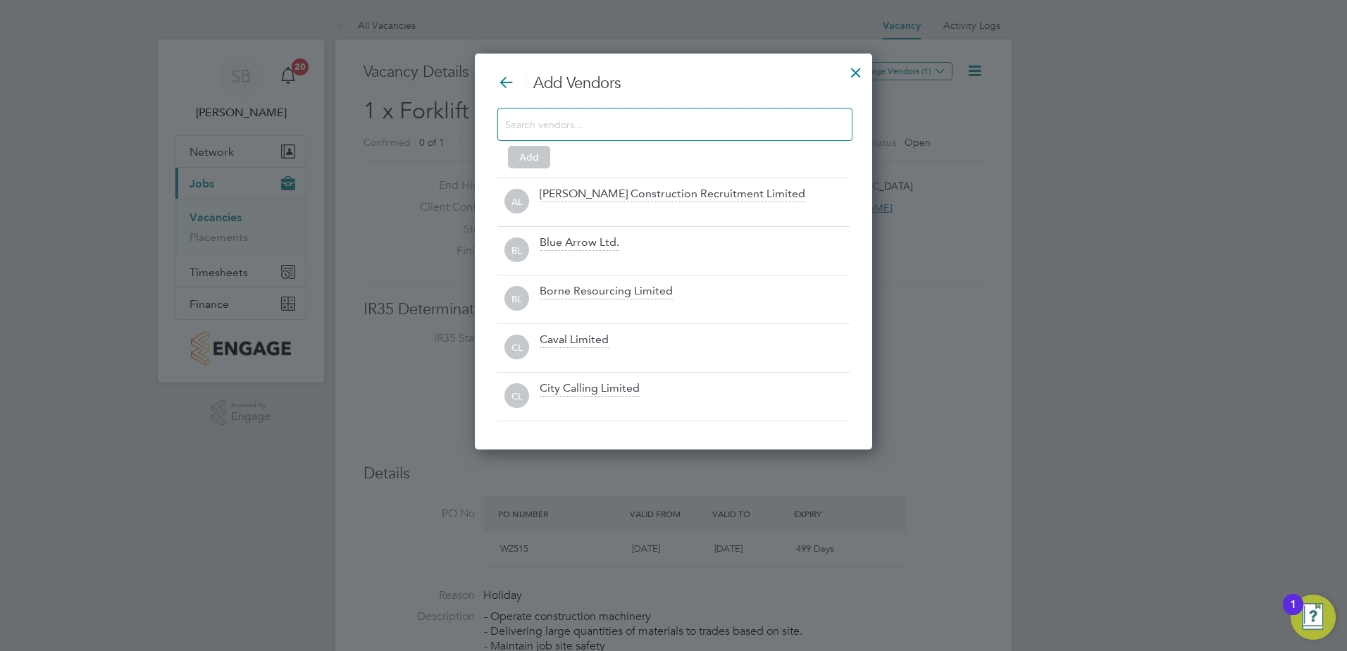
scroll to position [397, 398]
click at [583, 123] on input at bounding box center [663, 124] width 317 height 18
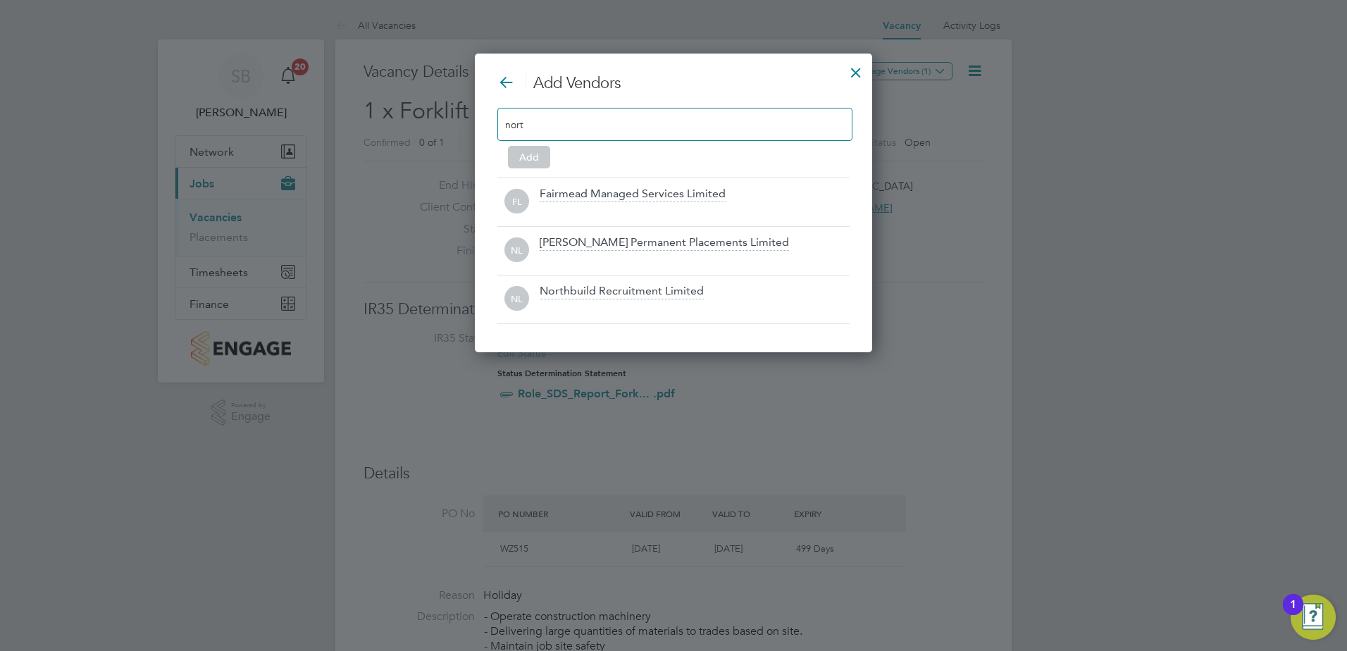
scroll to position [299, 398]
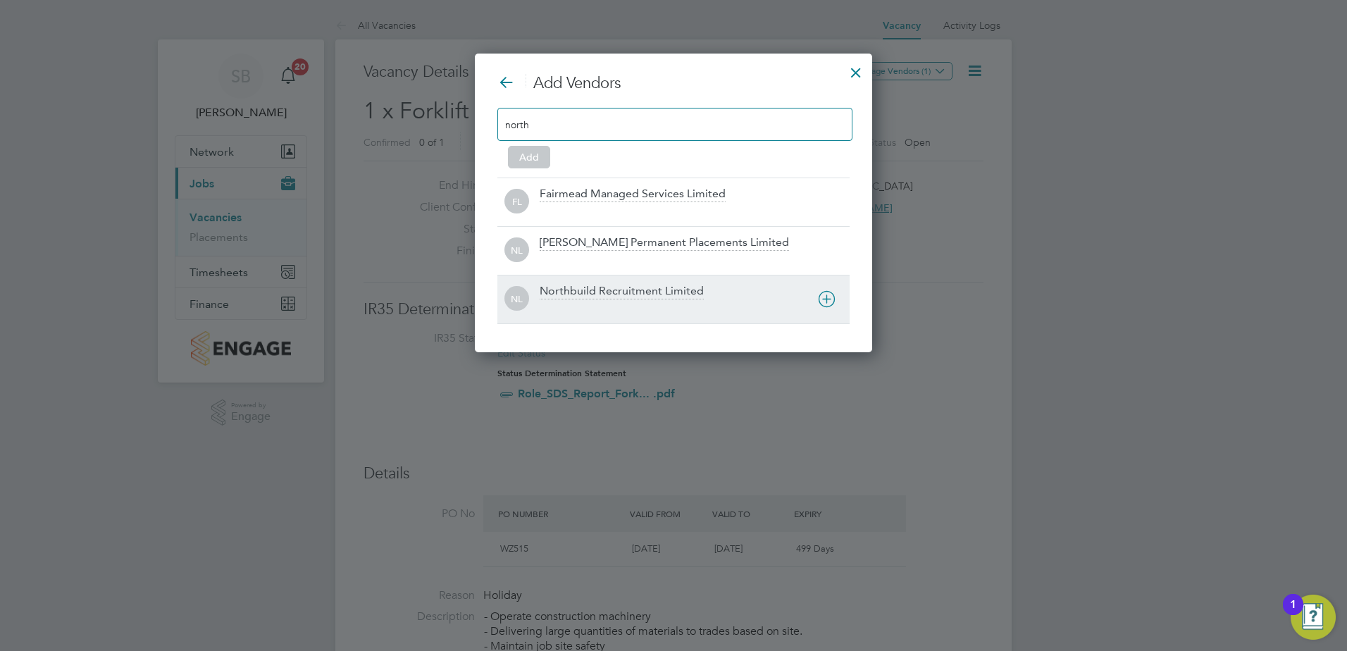
type input "north"
click at [575, 297] on div "Northbuild Recruitment Limited" at bounding box center [622, 291] width 164 height 15
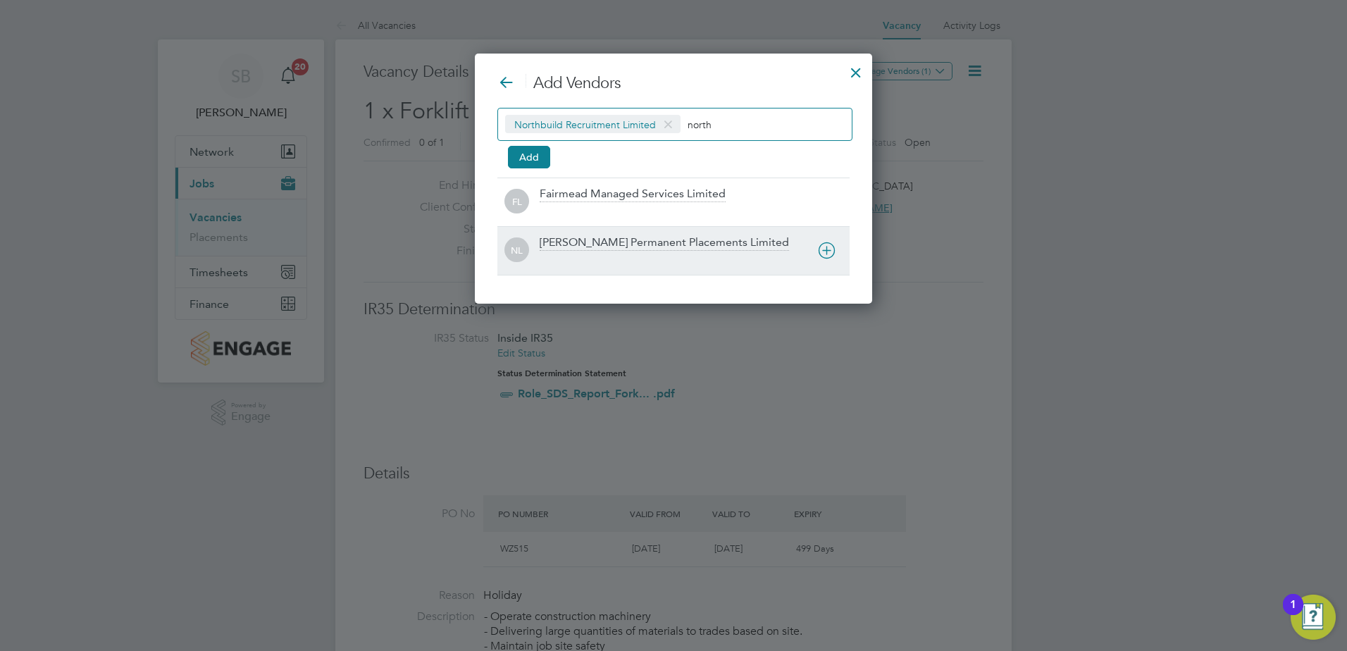
scroll to position [251, 398]
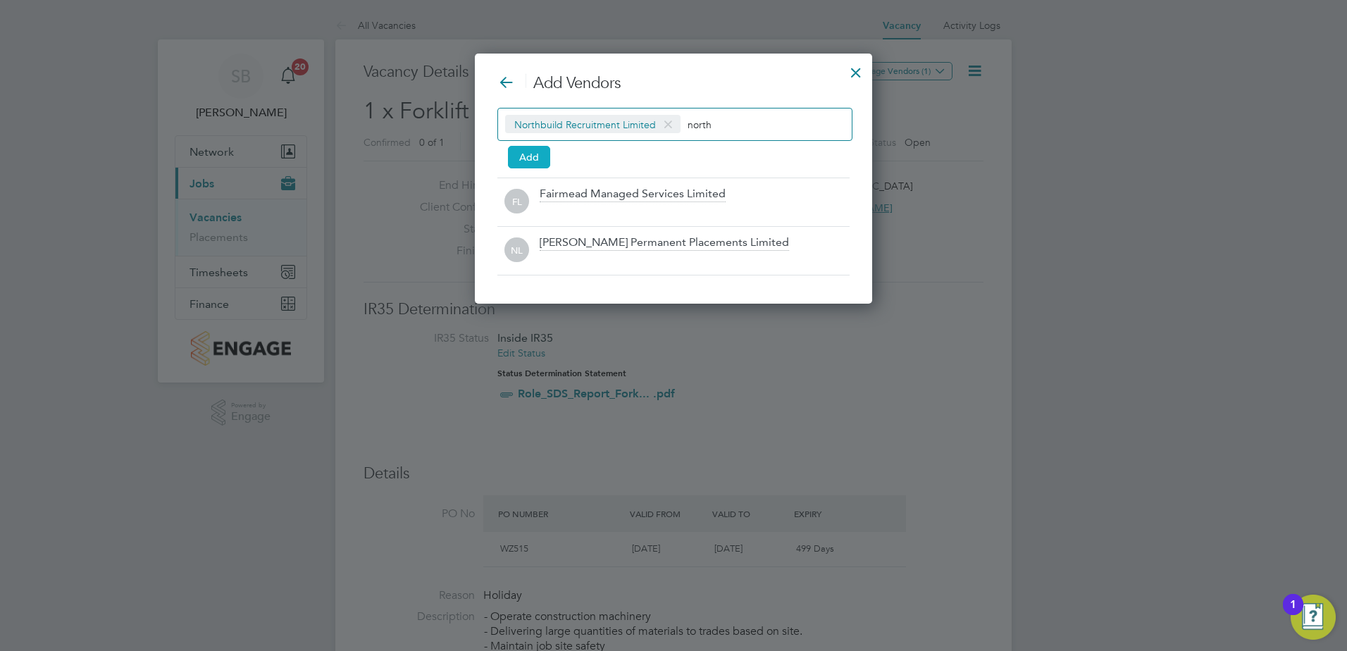
click at [526, 157] on button "Add" at bounding box center [529, 157] width 42 height 23
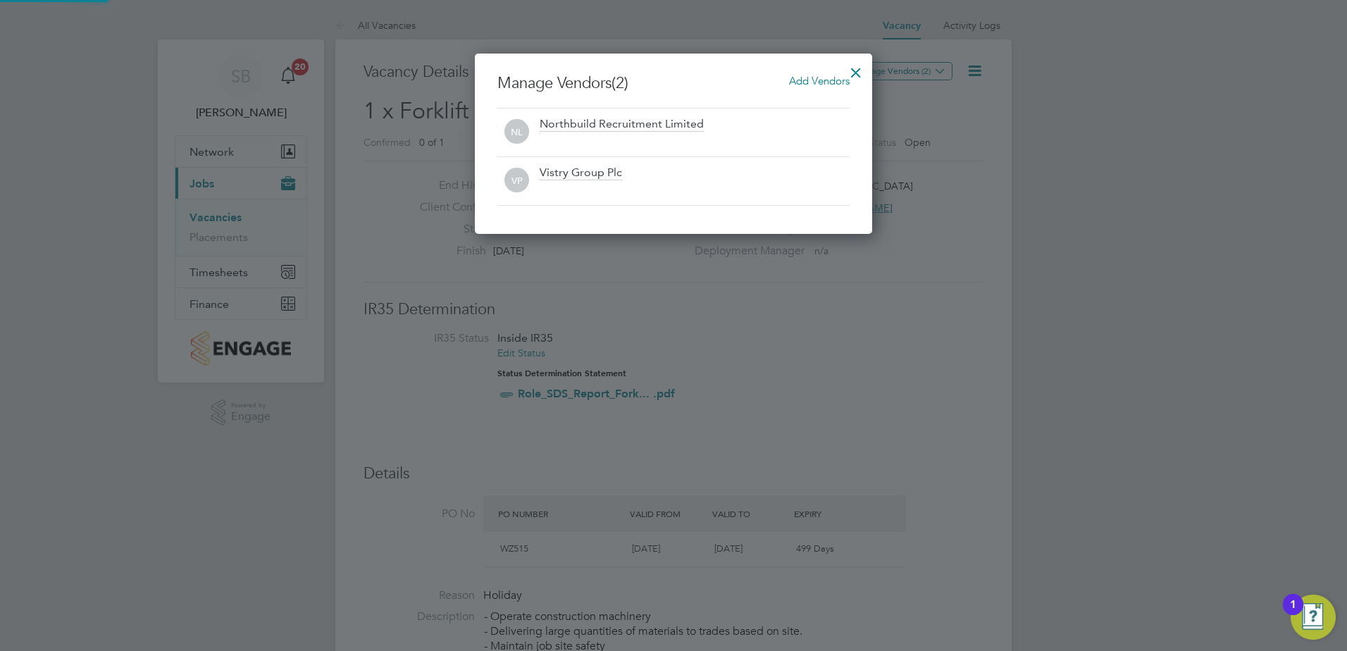
scroll to position [180, 398]
click at [859, 73] on div at bounding box center [855, 68] width 25 height 25
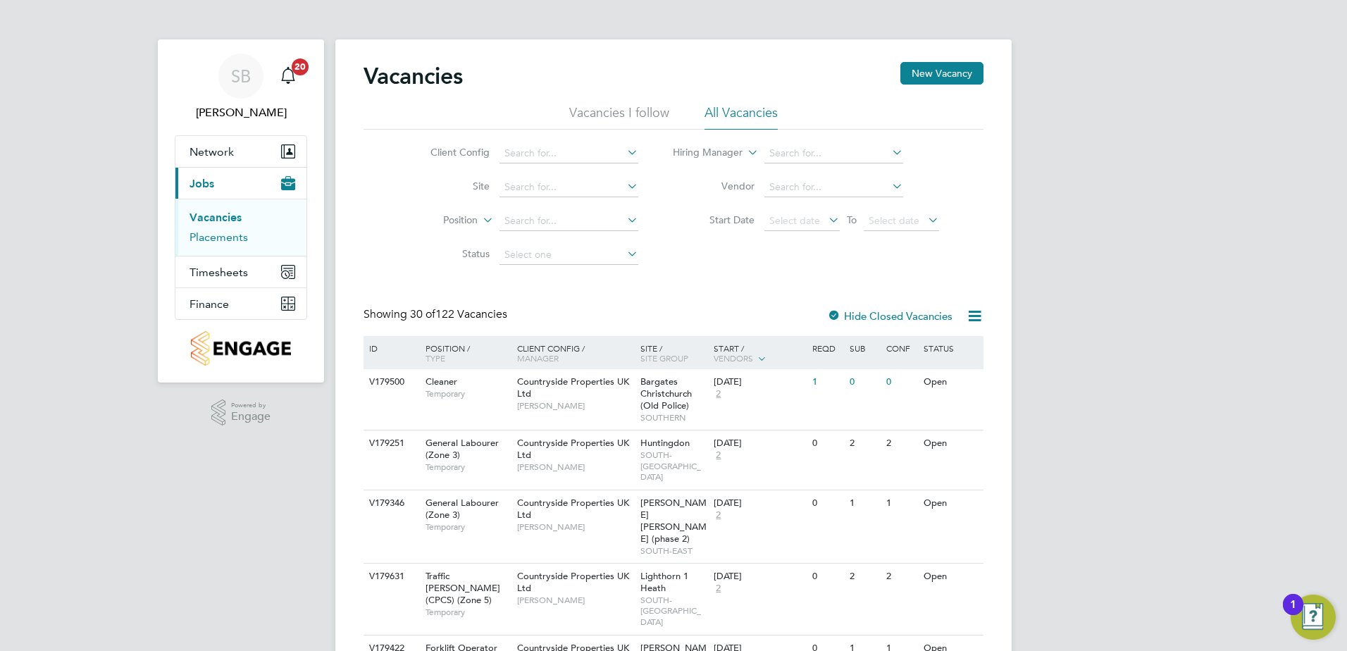
click at [231, 237] on link "Placements" at bounding box center [218, 236] width 58 height 13
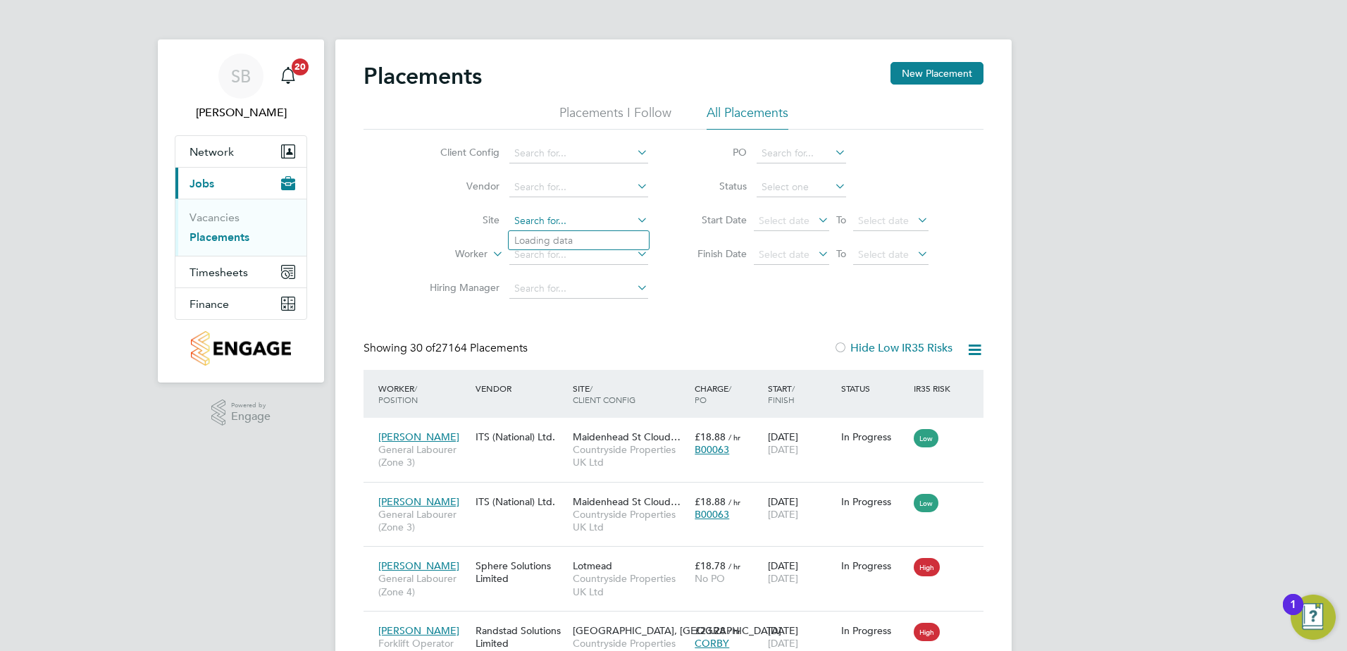
click at [542, 214] on input at bounding box center [578, 221] width 139 height 20
click at [549, 254] on b "Halsnead" at bounding box center [535, 260] width 43 height 12
type input "[GEOGRAPHIC_DATA]"
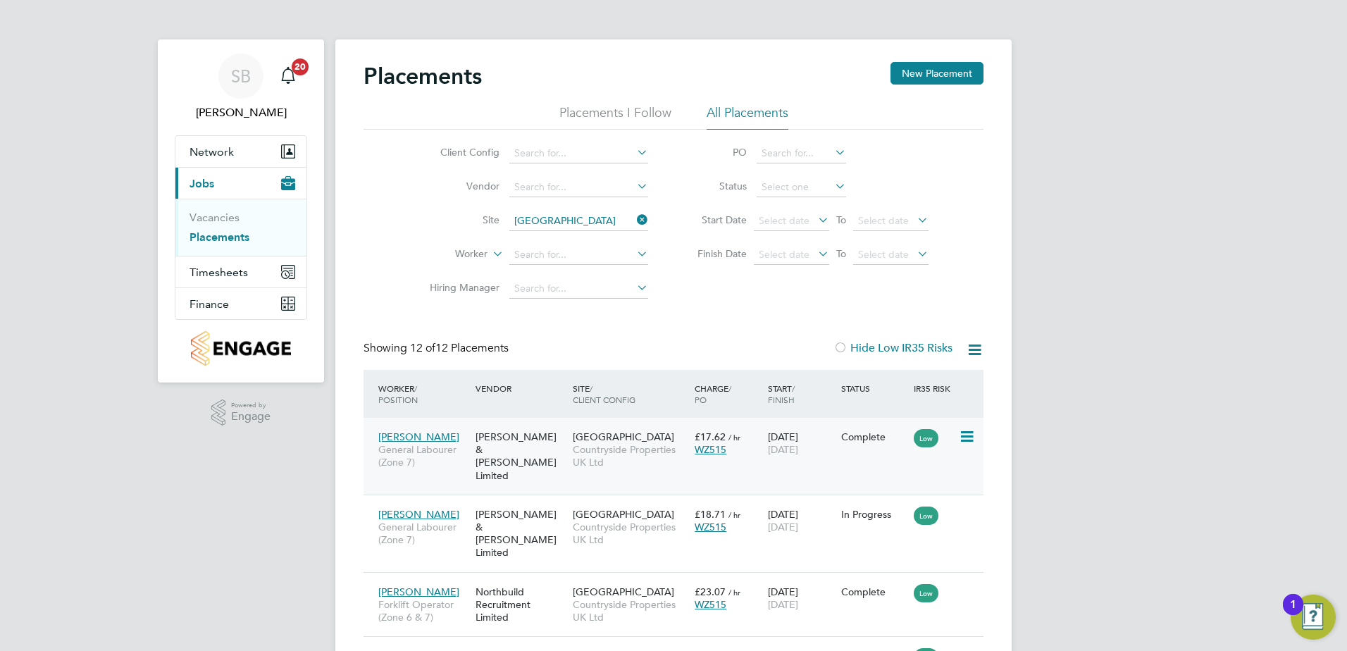
click at [626, 456] on span "Countryside Properties UK Ltd" at bounding box center [630, 455] width 115 height 25
